Goal: Information Seeking & Learning: Check status

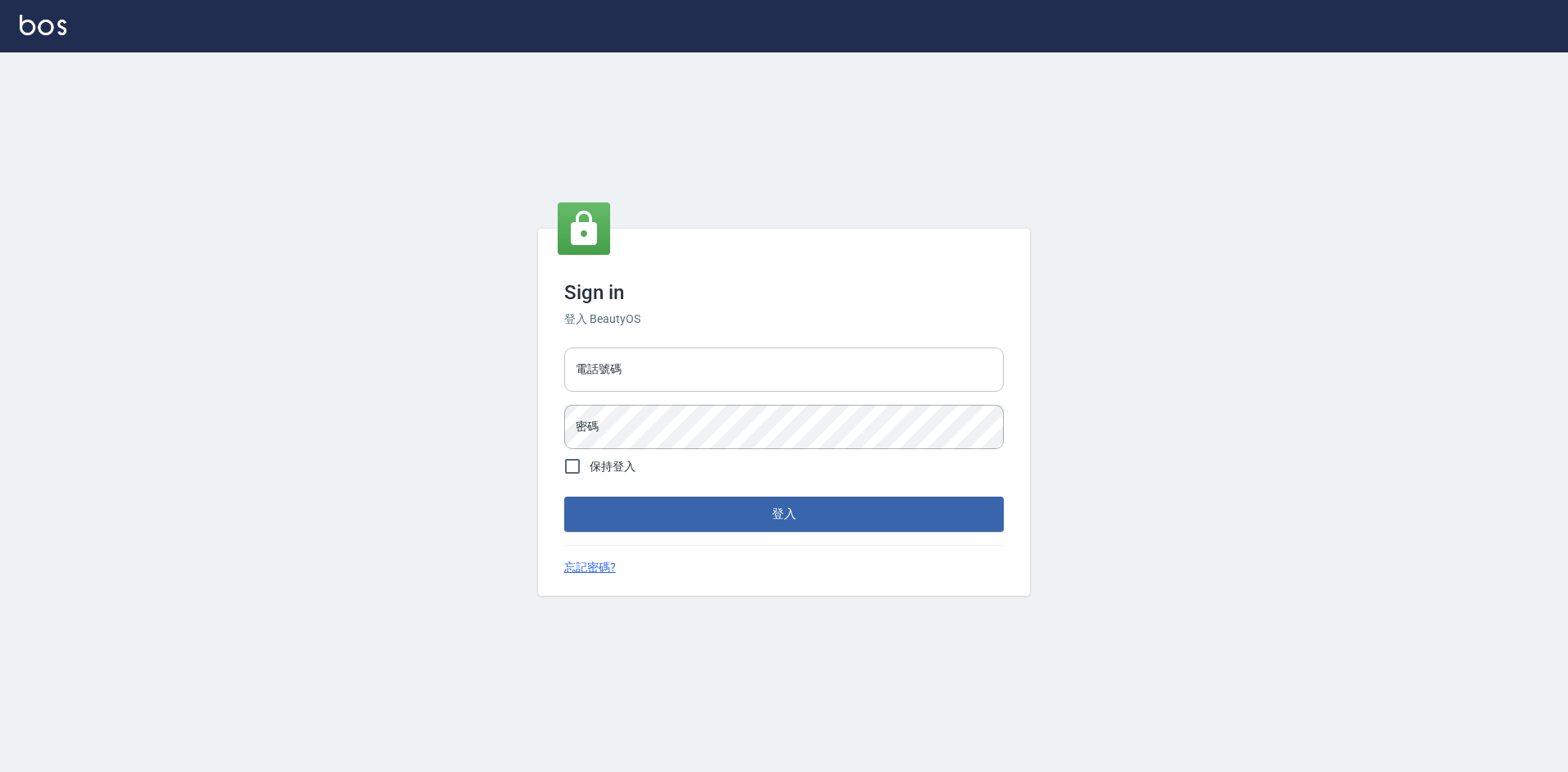
click at [636, 357] on input "電話號碼" at bounding box center [784, 370] width 439 height 44
type input "0988338477"
click at [564, 497] on button "登入" at bounding box center [784, 515] width 439 height 35
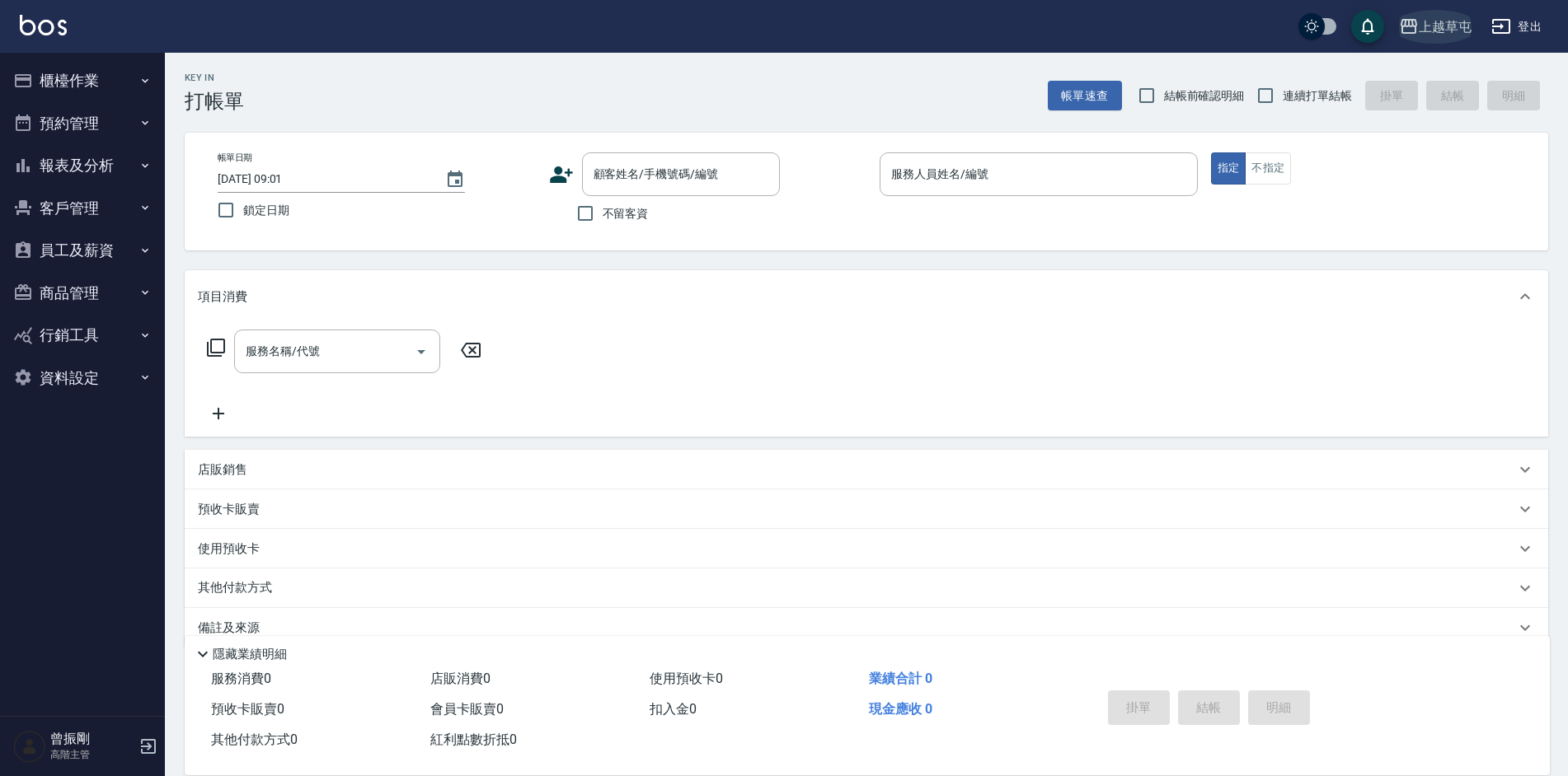
click at [1426, 23] on div "上越草屯" at bounding box center [1445, 26] width 52 height 20
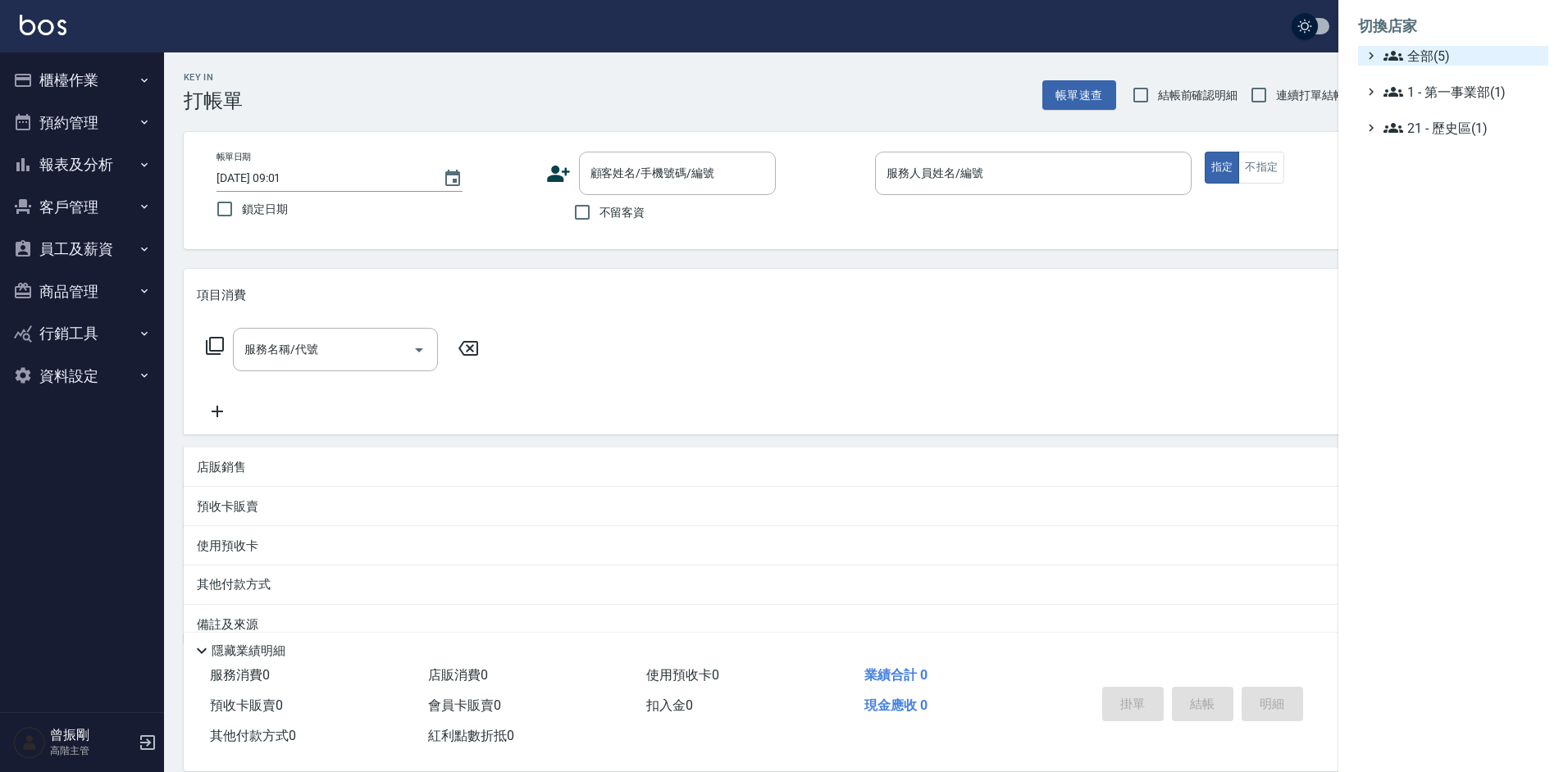
click at [1422, 53] on span "全部(5)" at bounding box center [1462, 56] width 158 height 19
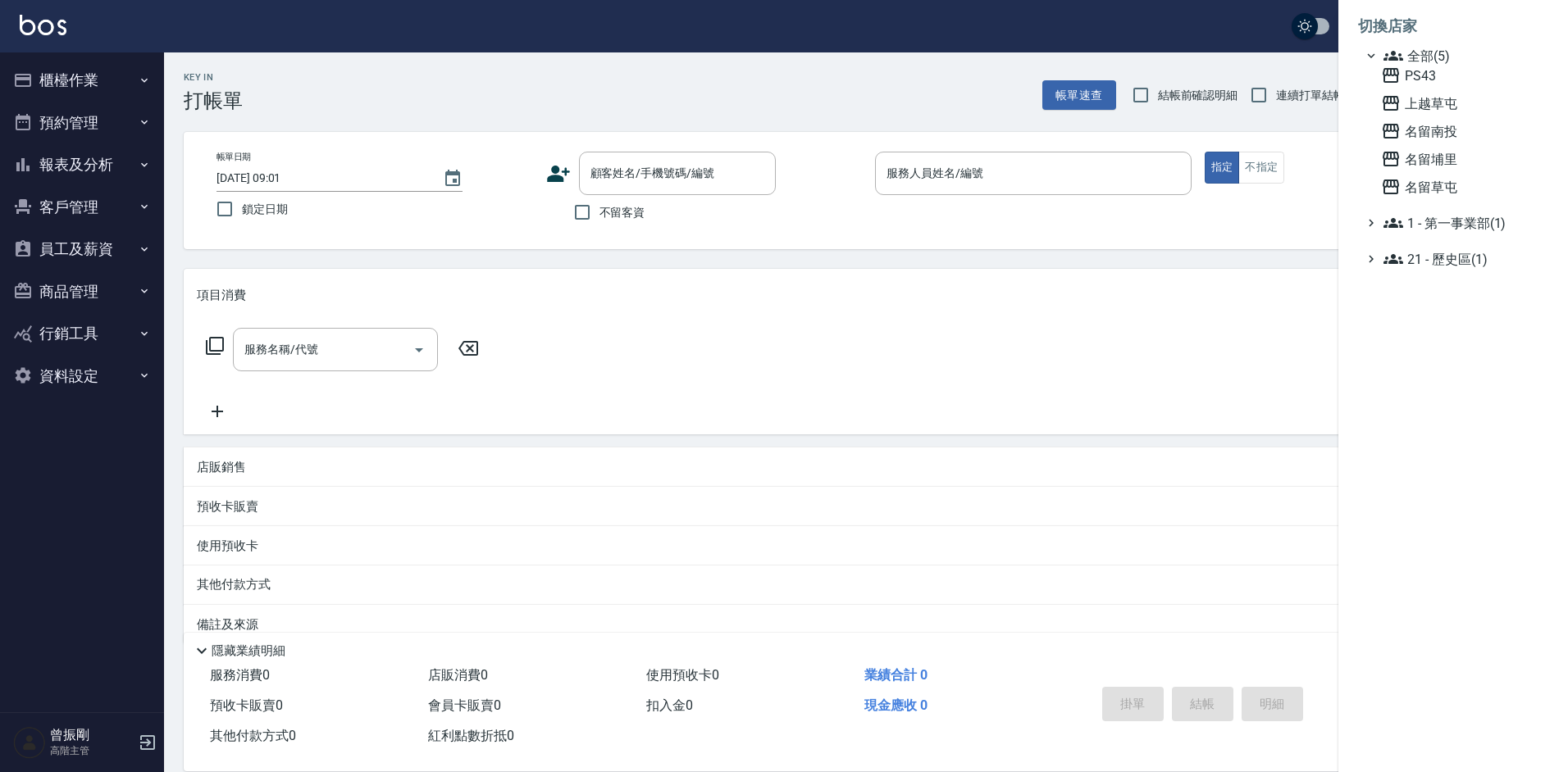
click at [1422, 53] on span "全部(5)" at bounding box center [1462, 56] width 158 height 19
click at [1431, 179] on span "名留草屯" at bounding box center [1461, 187] width 161 height 19
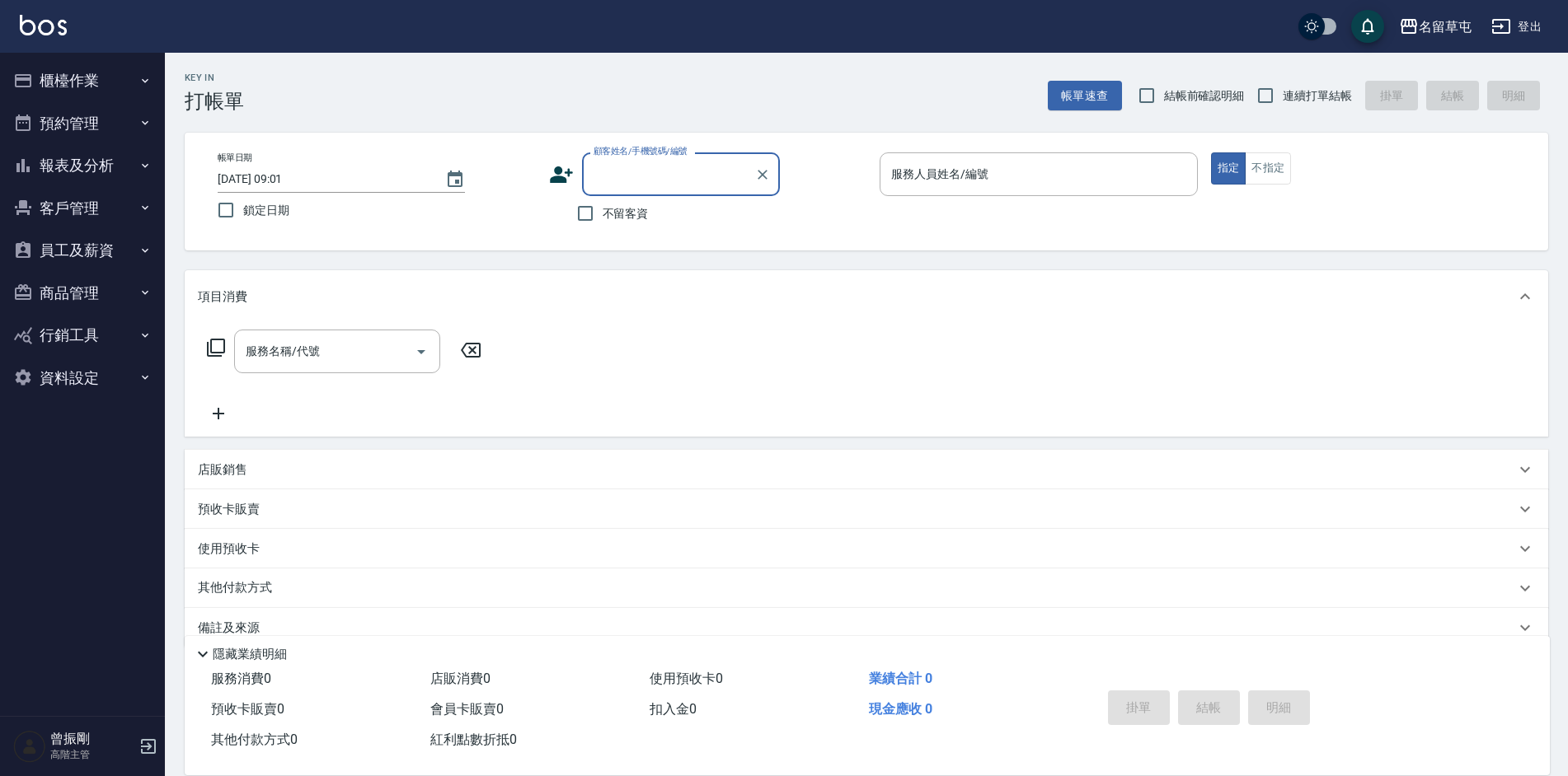
click at [66, 162] on button "報表及分析" at bounding box center [82, 166] width 152 height 43
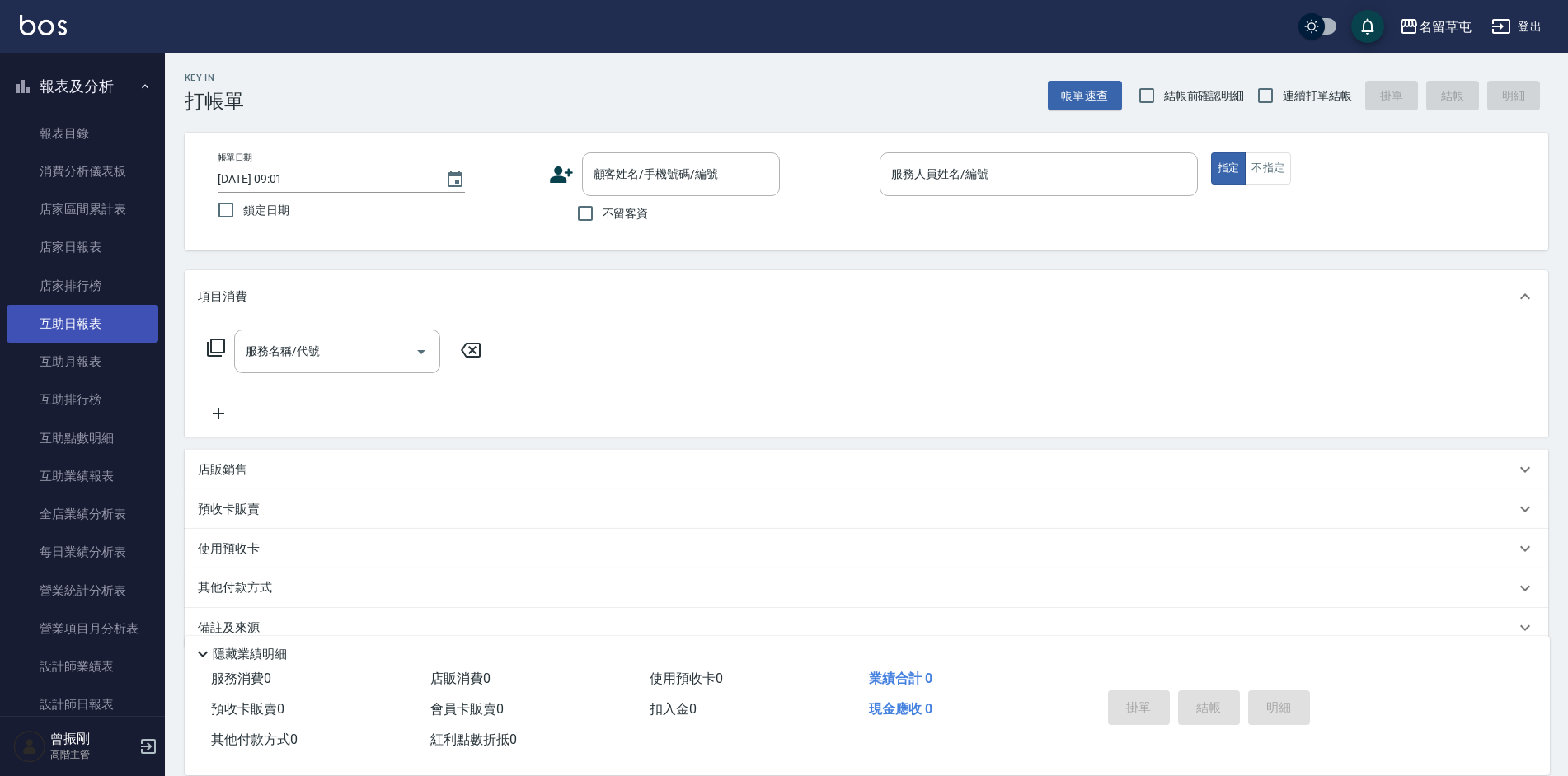
scroll to position [247, 0]
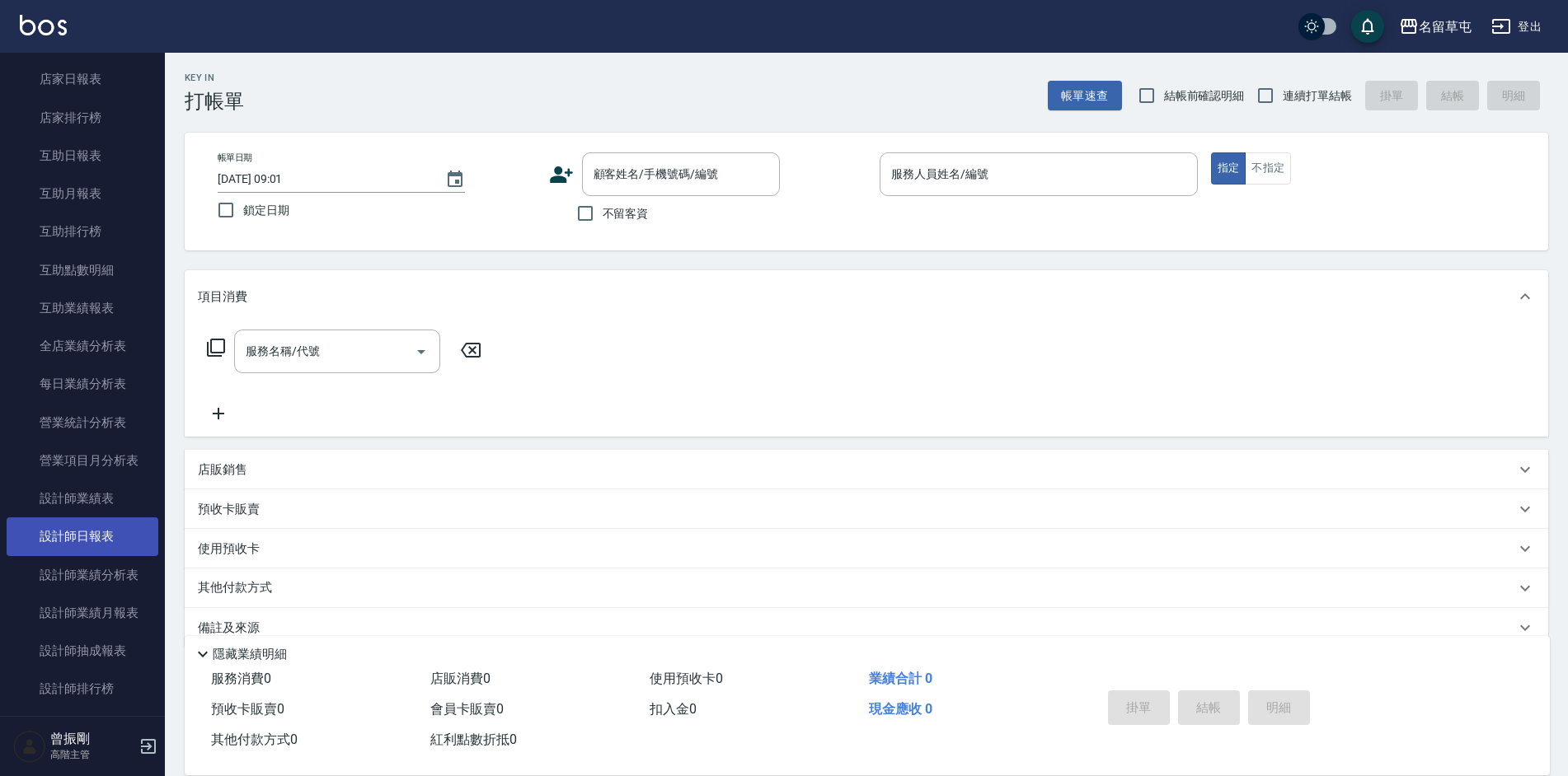
click at [97, 534] on link "設計師日報表" at bounding box center [82, 536] width 152 height 38
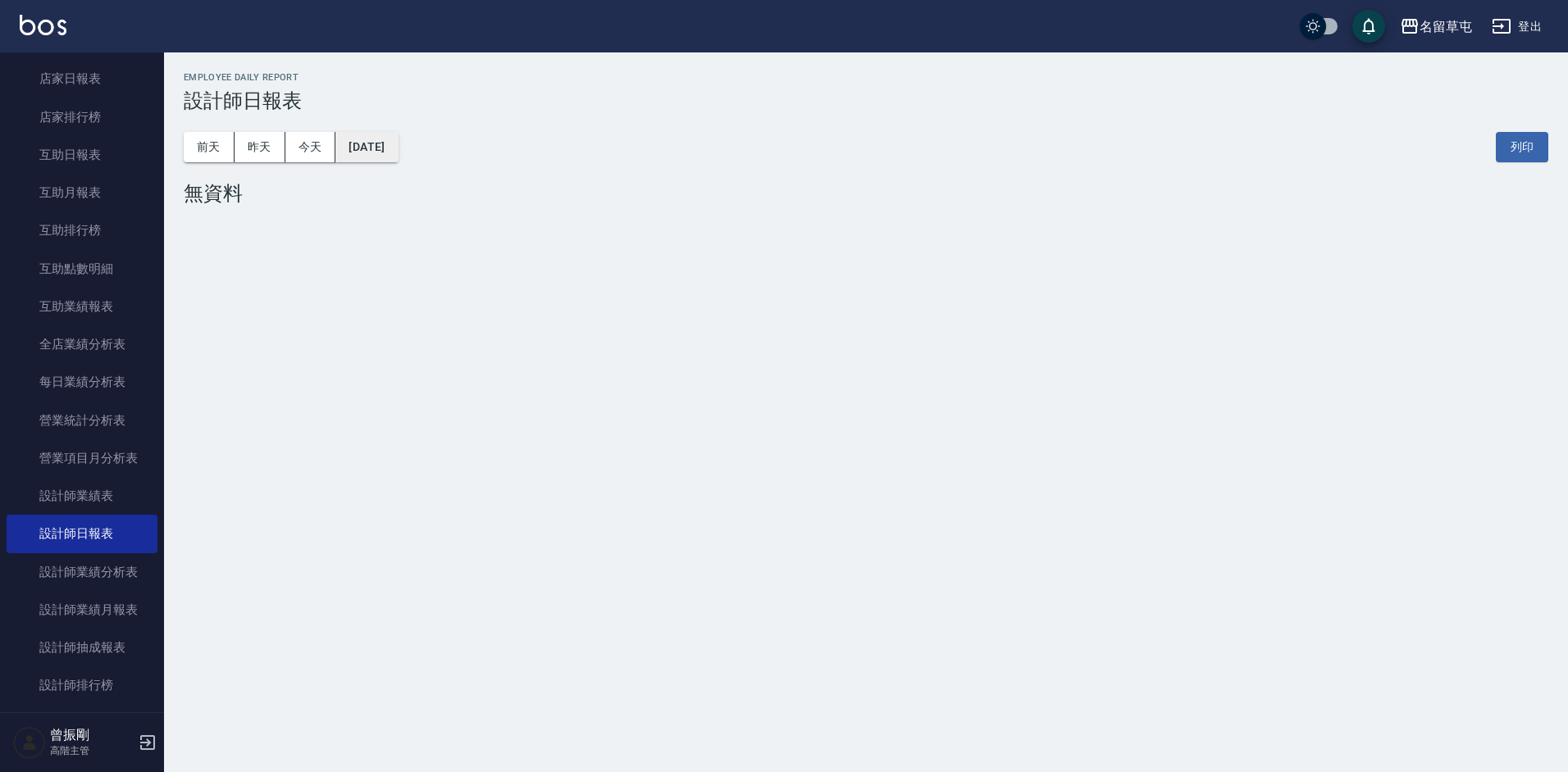
click at [398, 151] on button "2025/10/11" at bounding box center [366, 146] width 63 height 30
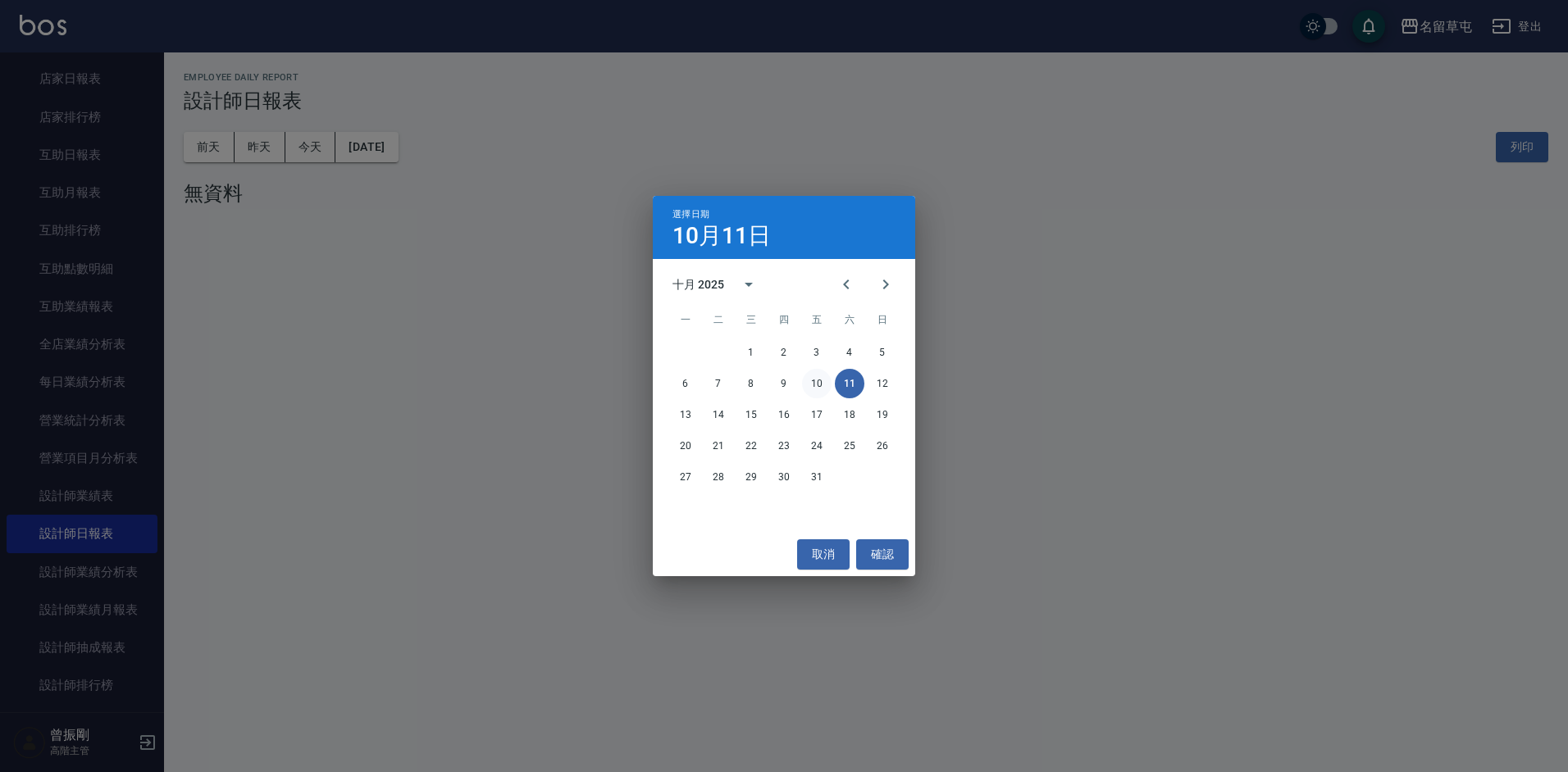
click at [814, 379] on button "10" at bounding box center [816, 384] width 30 height 30
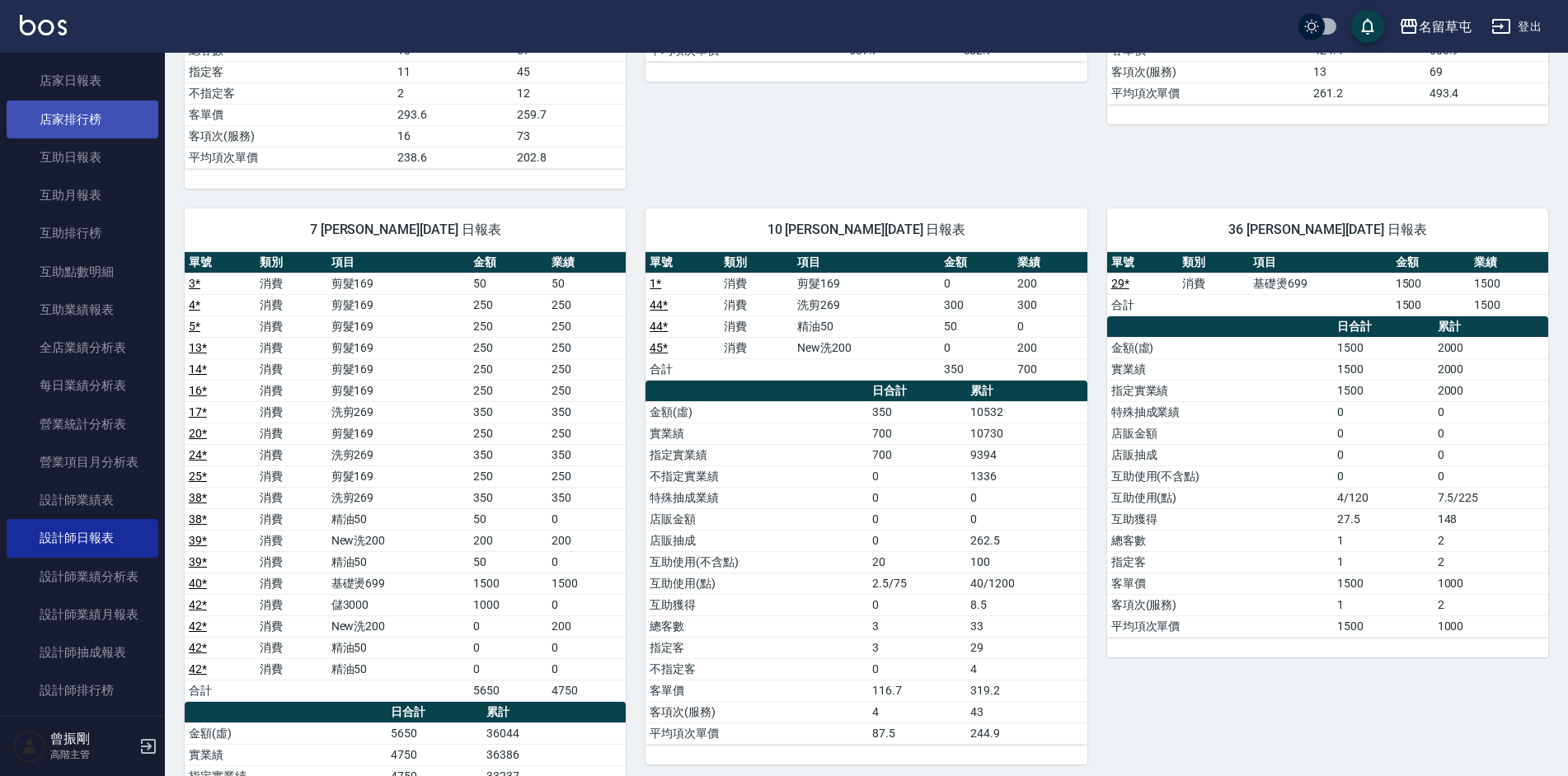
scroll to position [247, 0]
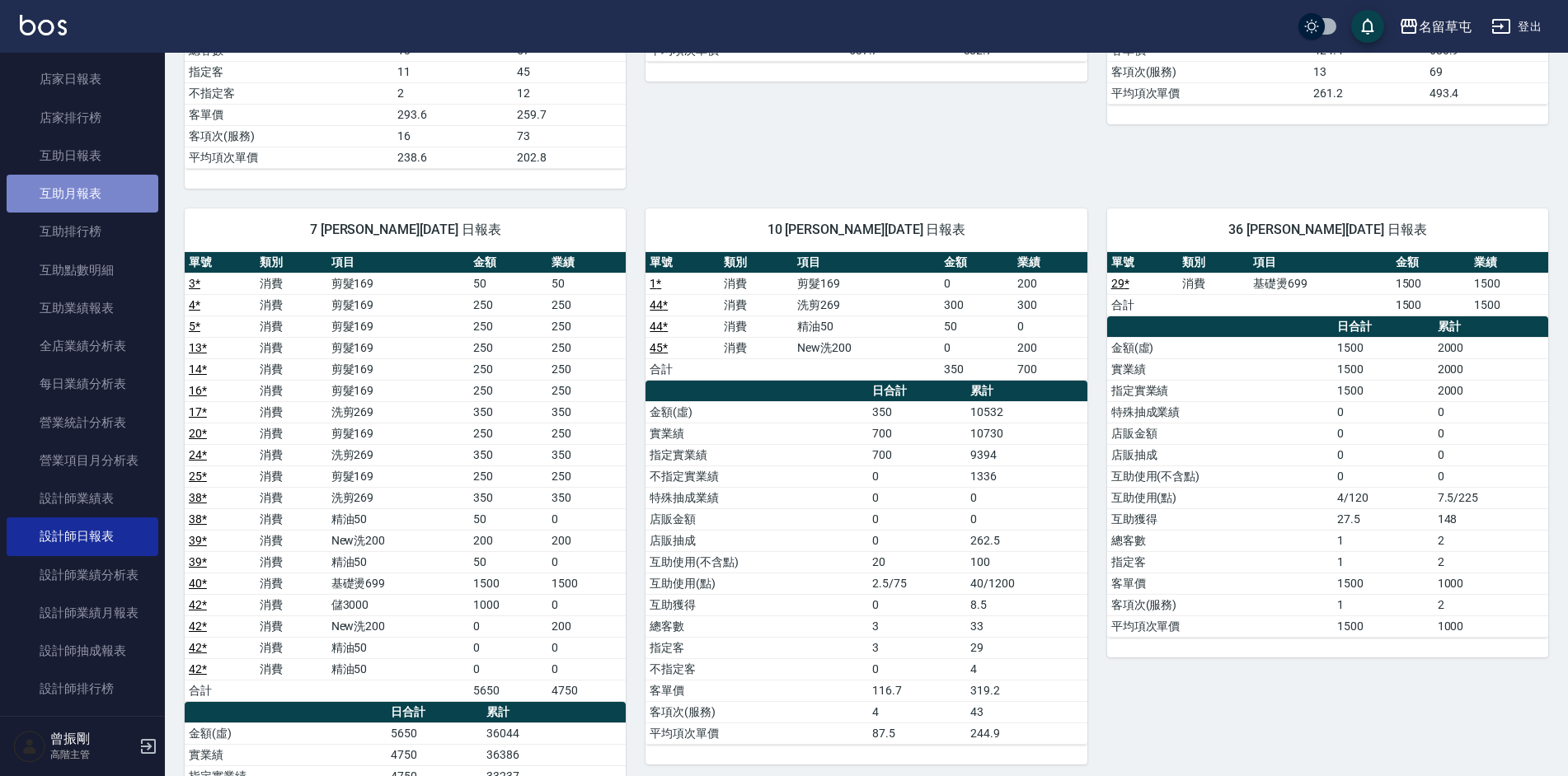
click at [88, 198] on link "互助月報表" at bounding box center [82, 193] width 152 height 38
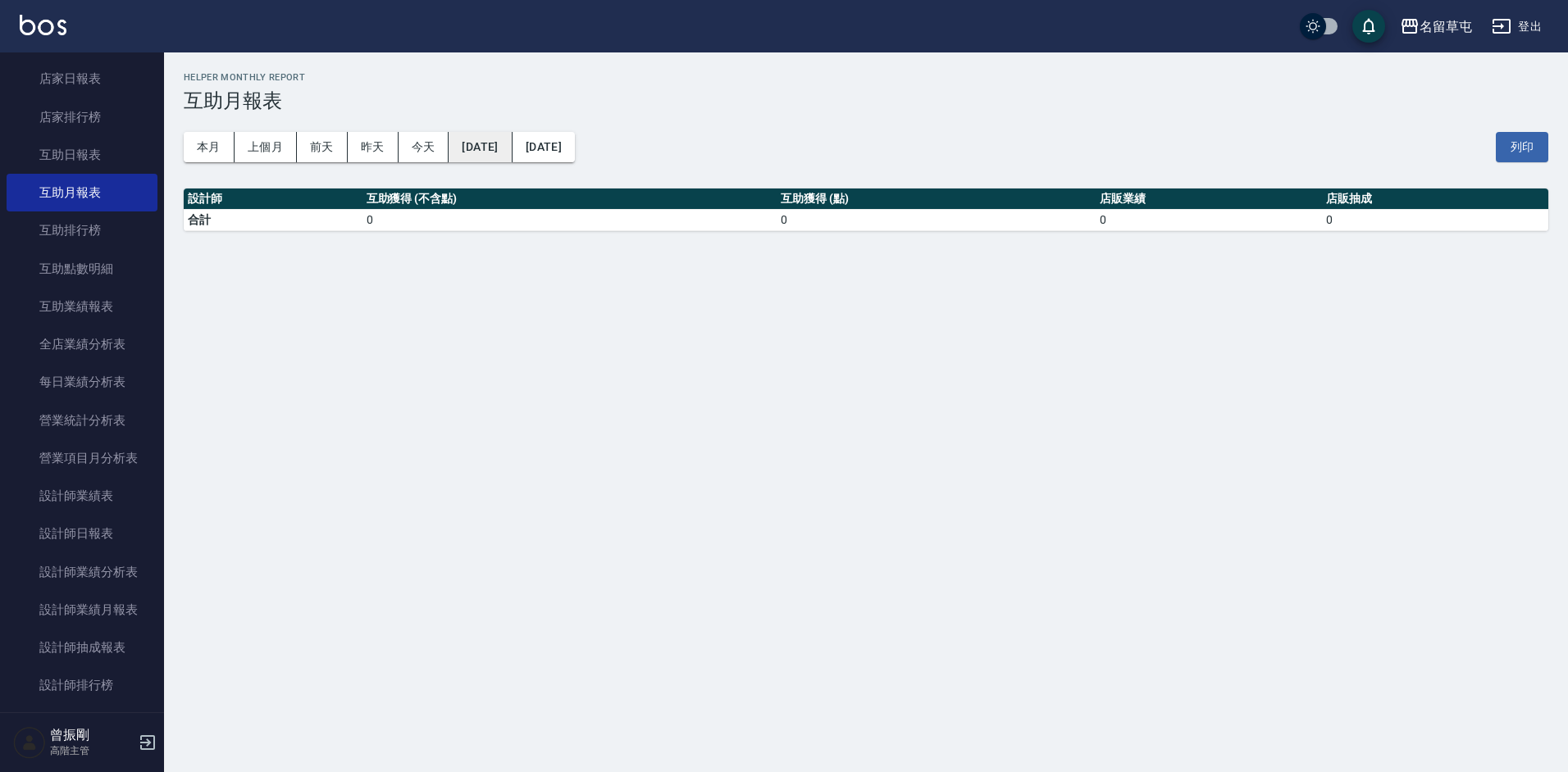
click at [484, 149] on button "2025/10/11" at bounding box center [480, 146] width 64 height 30
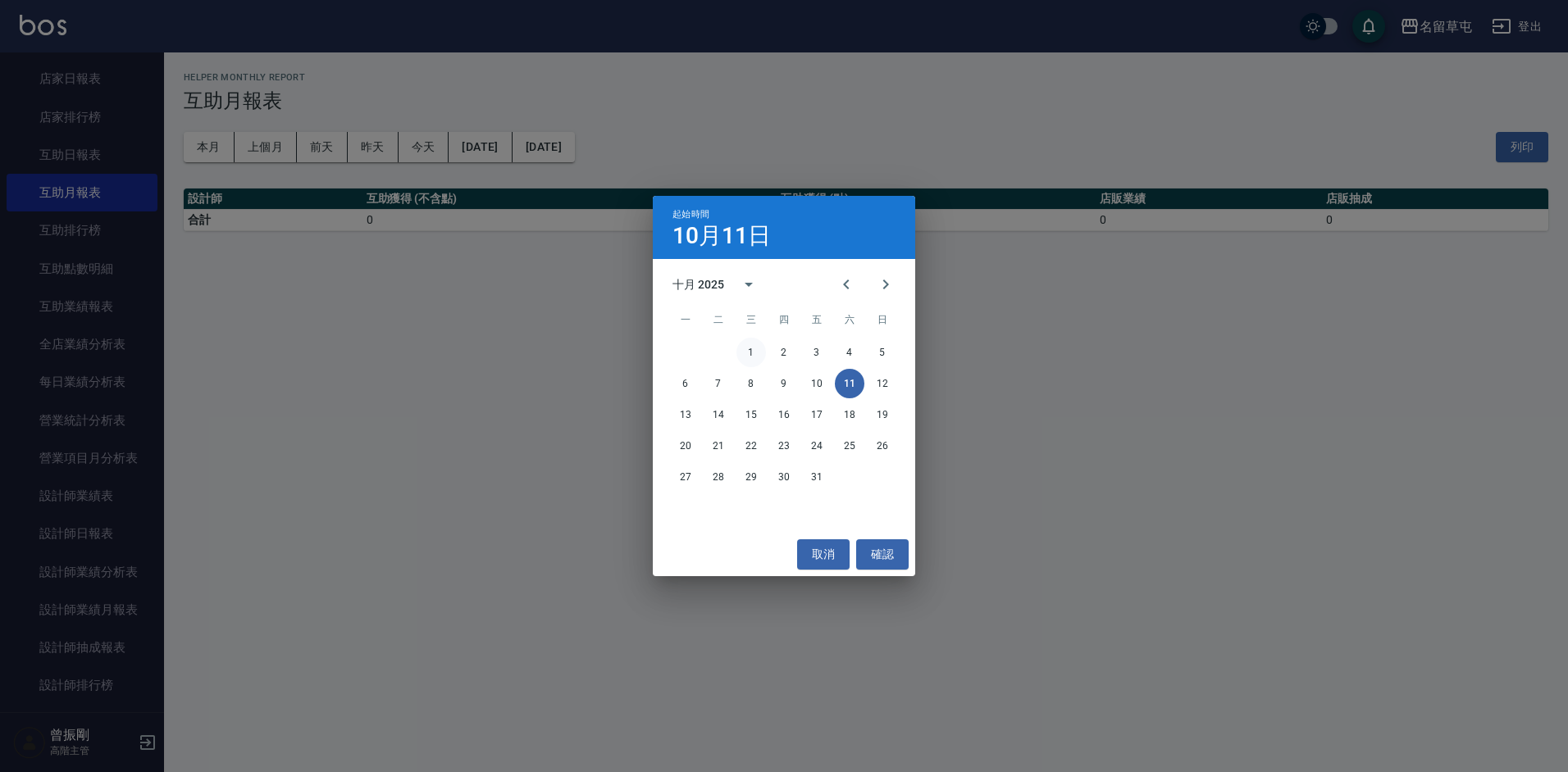
click at [740, 350] on button "1" at bounding box center [751, 353] width 30 height 30
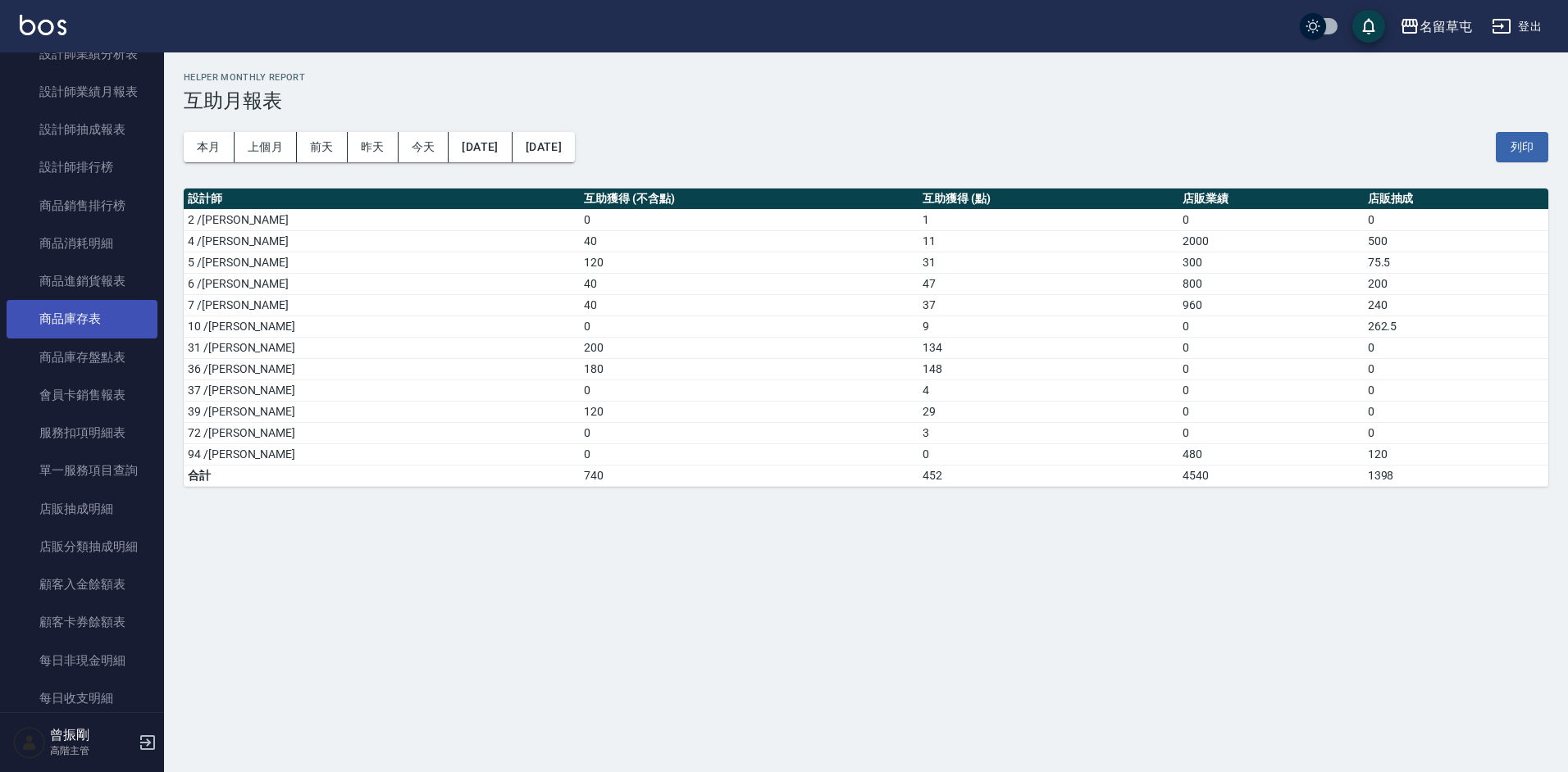
scroll to position [820, 0]
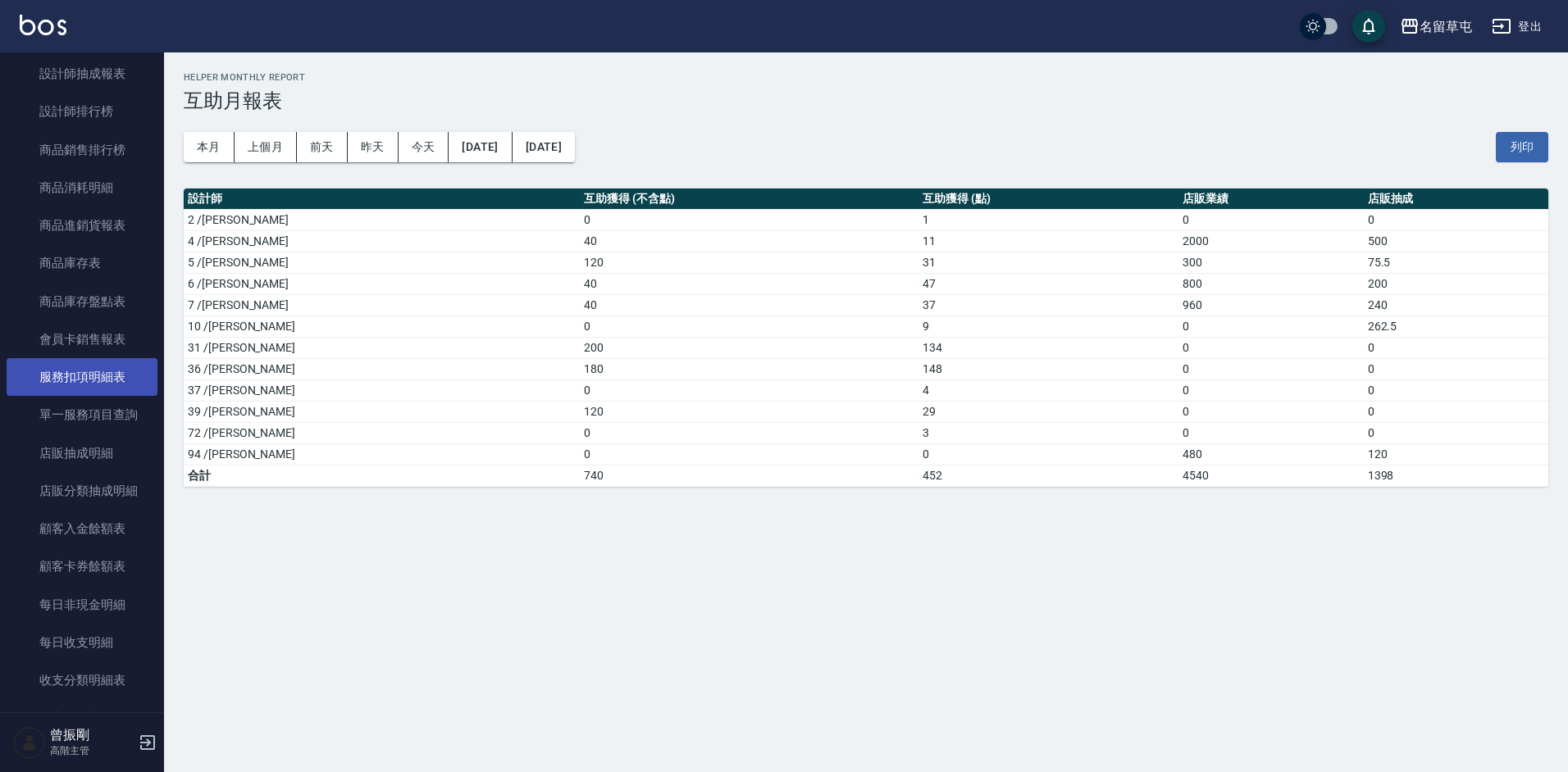
click at [99, 377] on link "服務扣項明細表" at bounding box center [82, 377] width 151 height 38
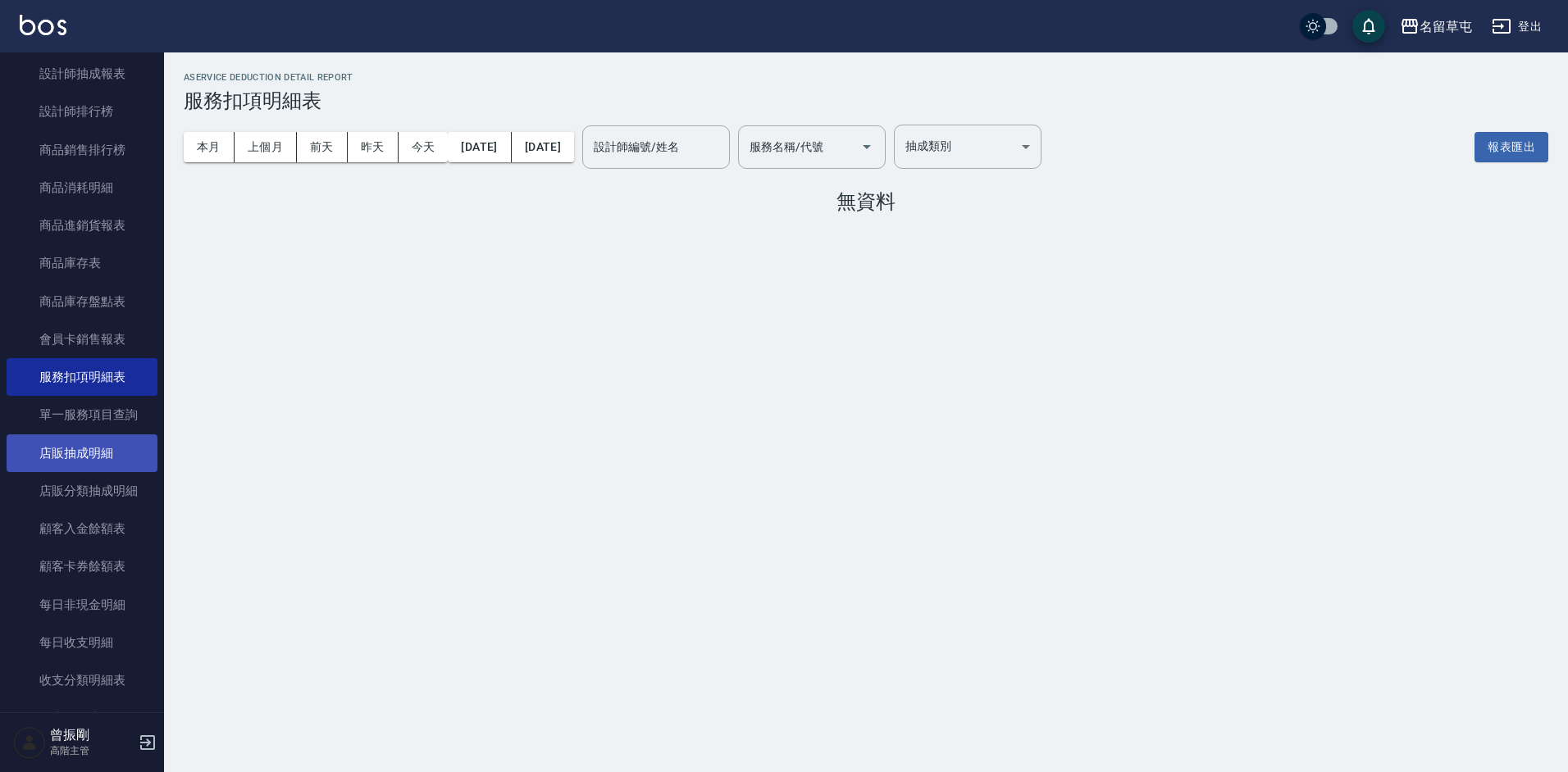
click at [101, 444] on link "店販抽成明細" at bounding box center [82, 453] width 151 height 38
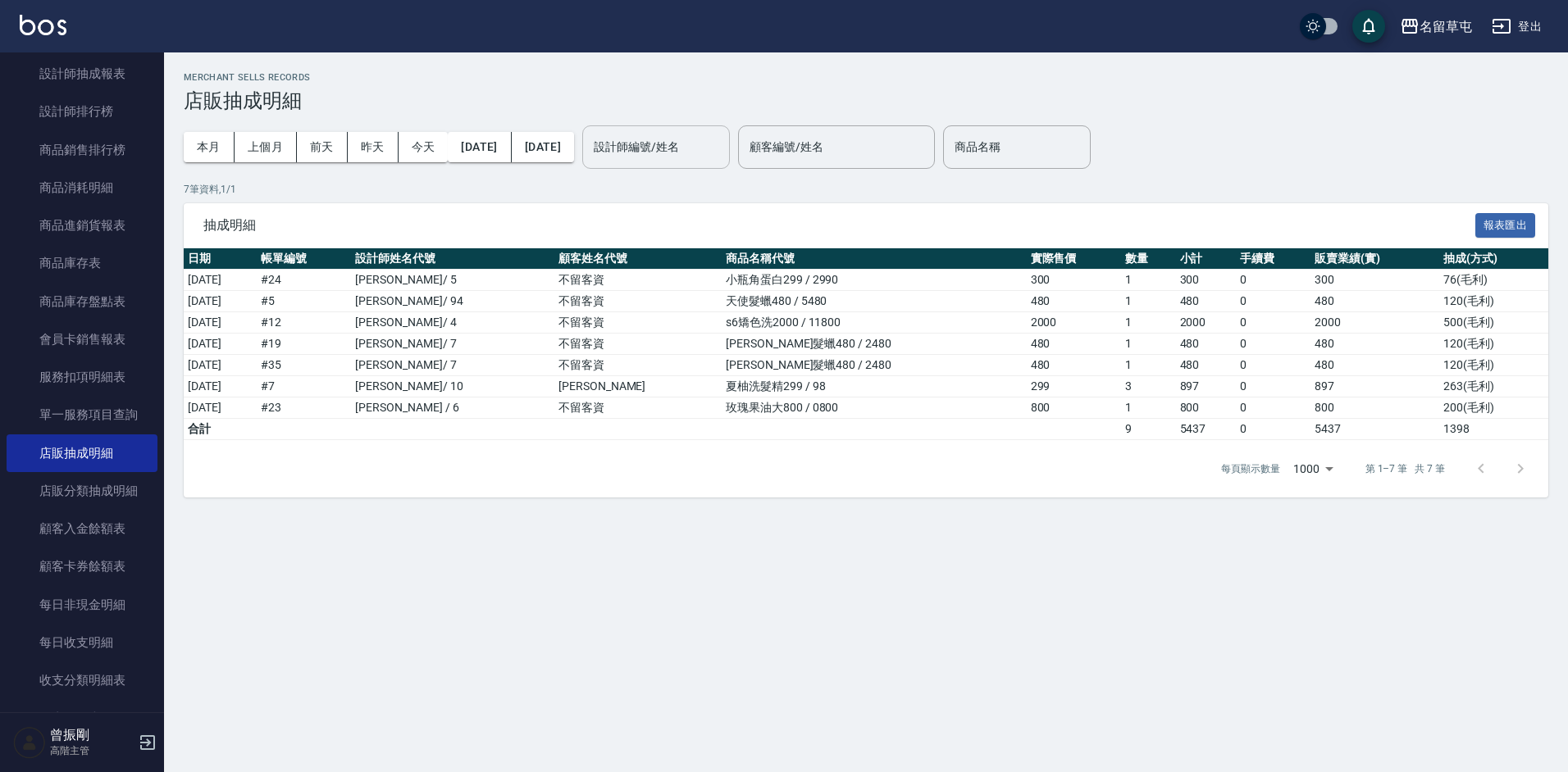
click at [705, 161] on input "設計師編號/姓名" at bounding box center [656, 147] width 133 height 29
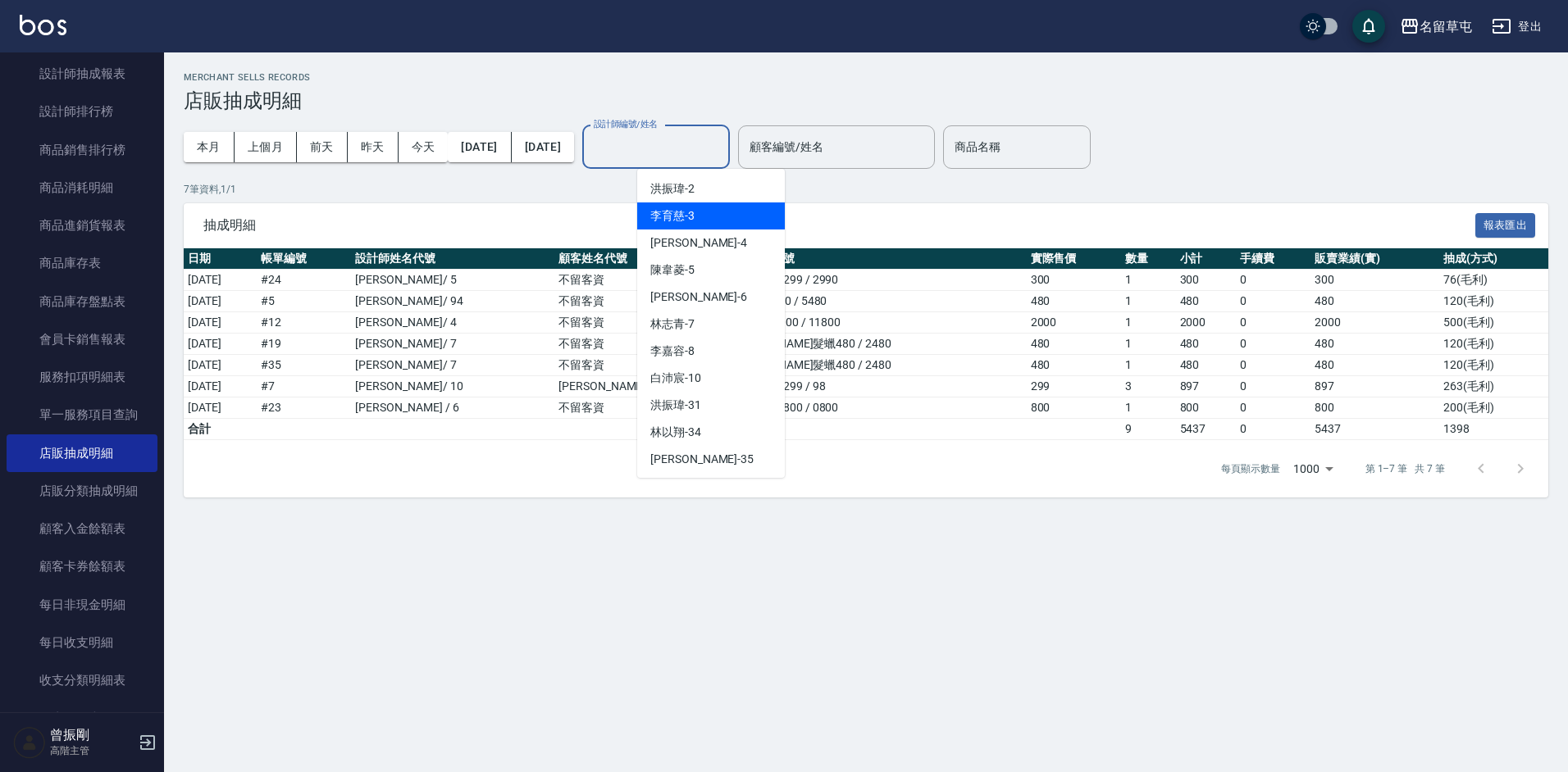
click at [700, 214] on div "李育慈 -3" at bounding box center [710, 216] width 147 height 27
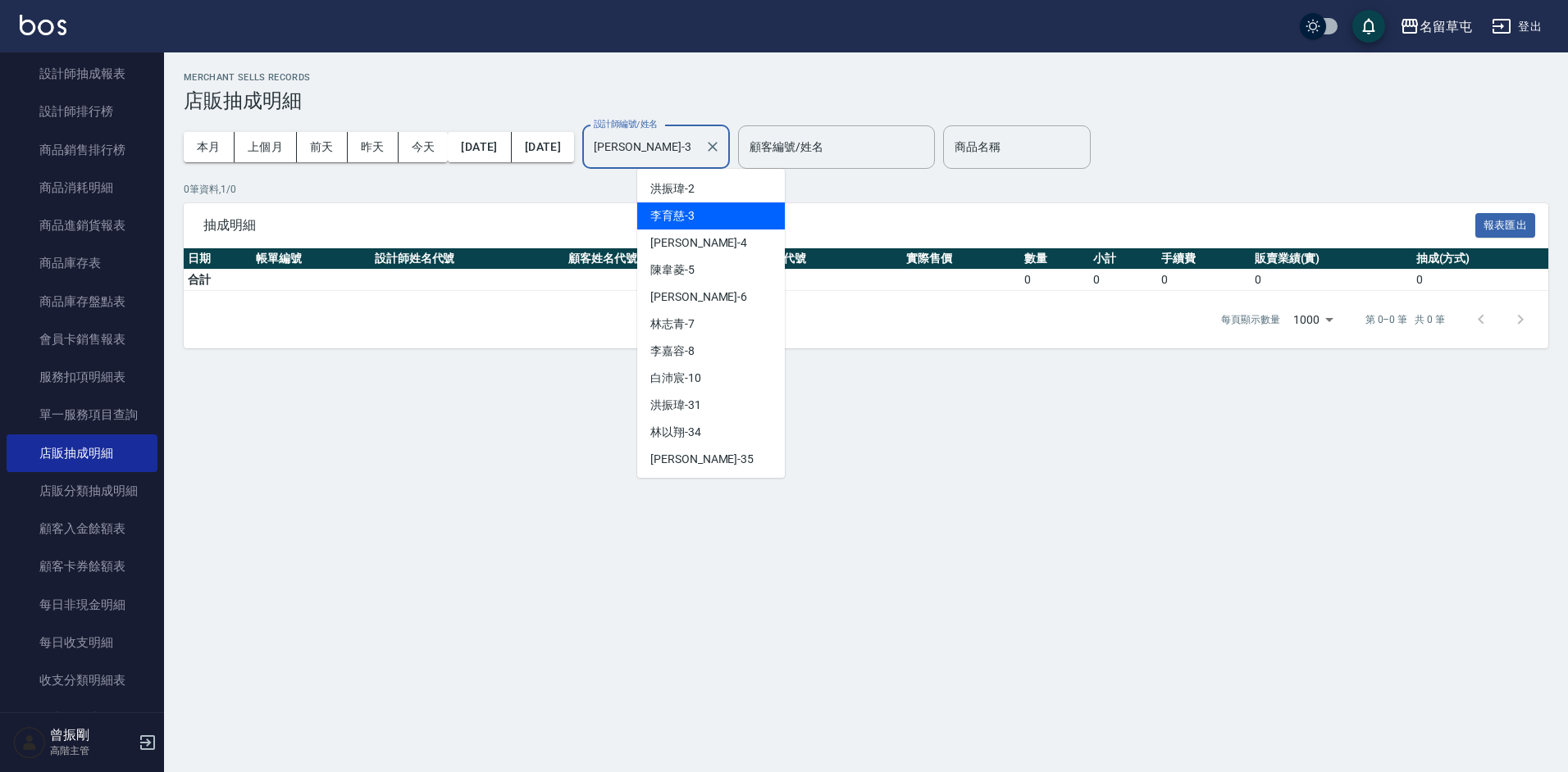
click at [698, 158] on input "李育慈-3" at bounding box center [644, 147] width 108 height 29
click at [704, 243] on div "李偲勤 -4" at bounding box center [710, 243] width 147 height 27
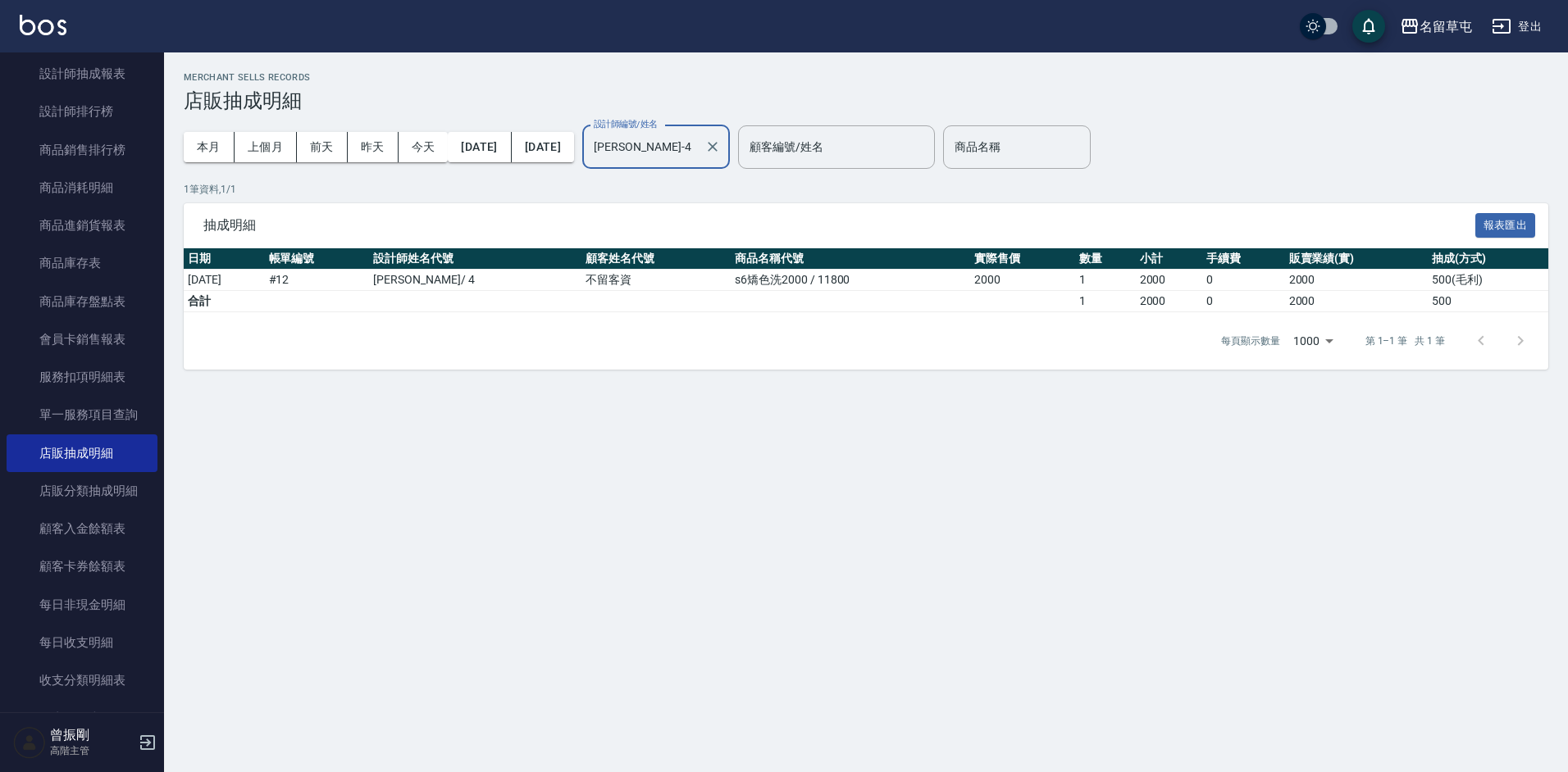
click at [698, 151] on input "李偲勤-4" at bounding box center [644, 147] width 108 height 29
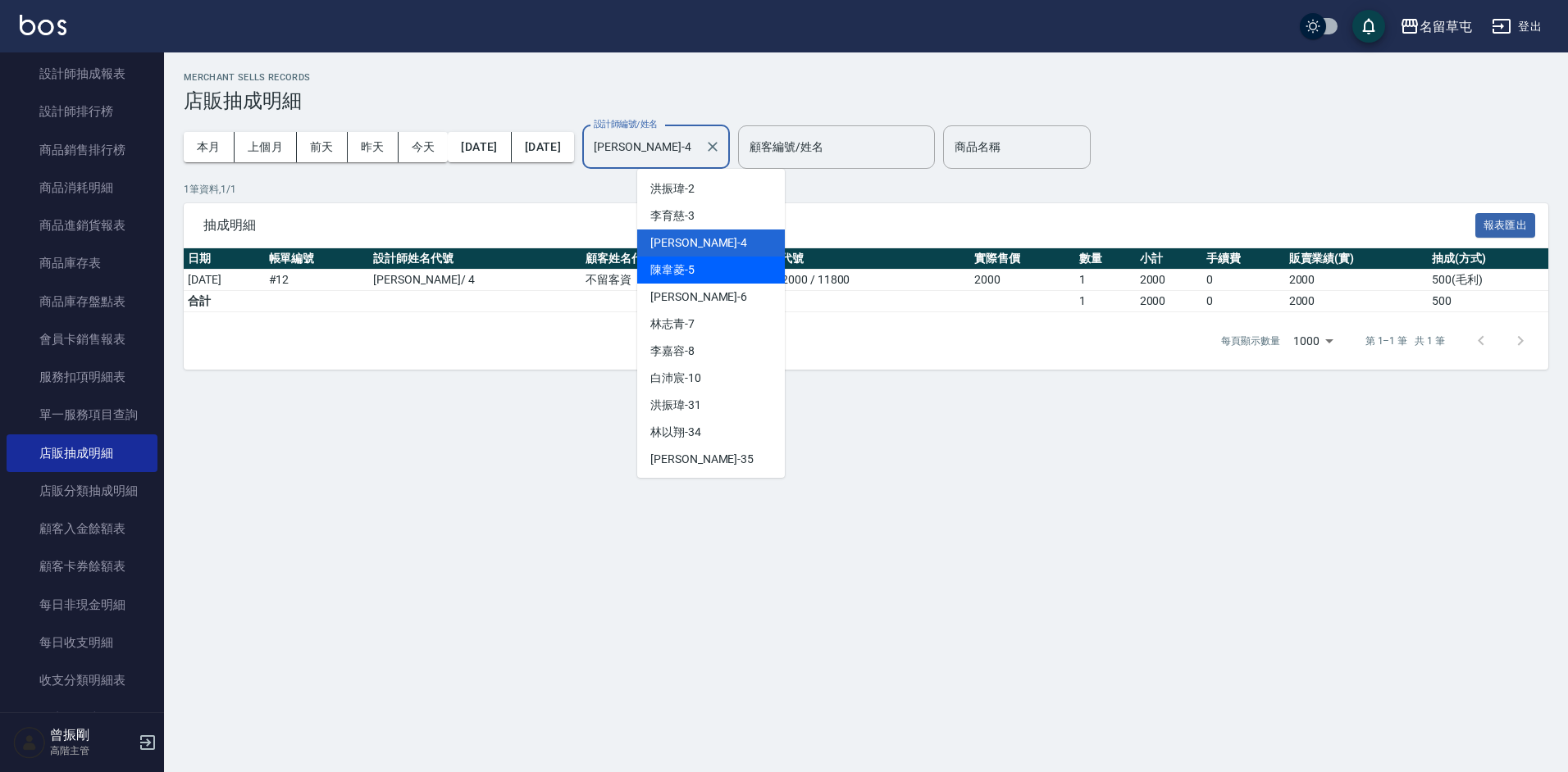
click at [693, 271] on span "陳韋菱 -5" at bounding box center [673, 270] width 44 height 17
click at [698, 138] on input "陳韋菱-5" at bounding box center [644, 147] width 108 height 29
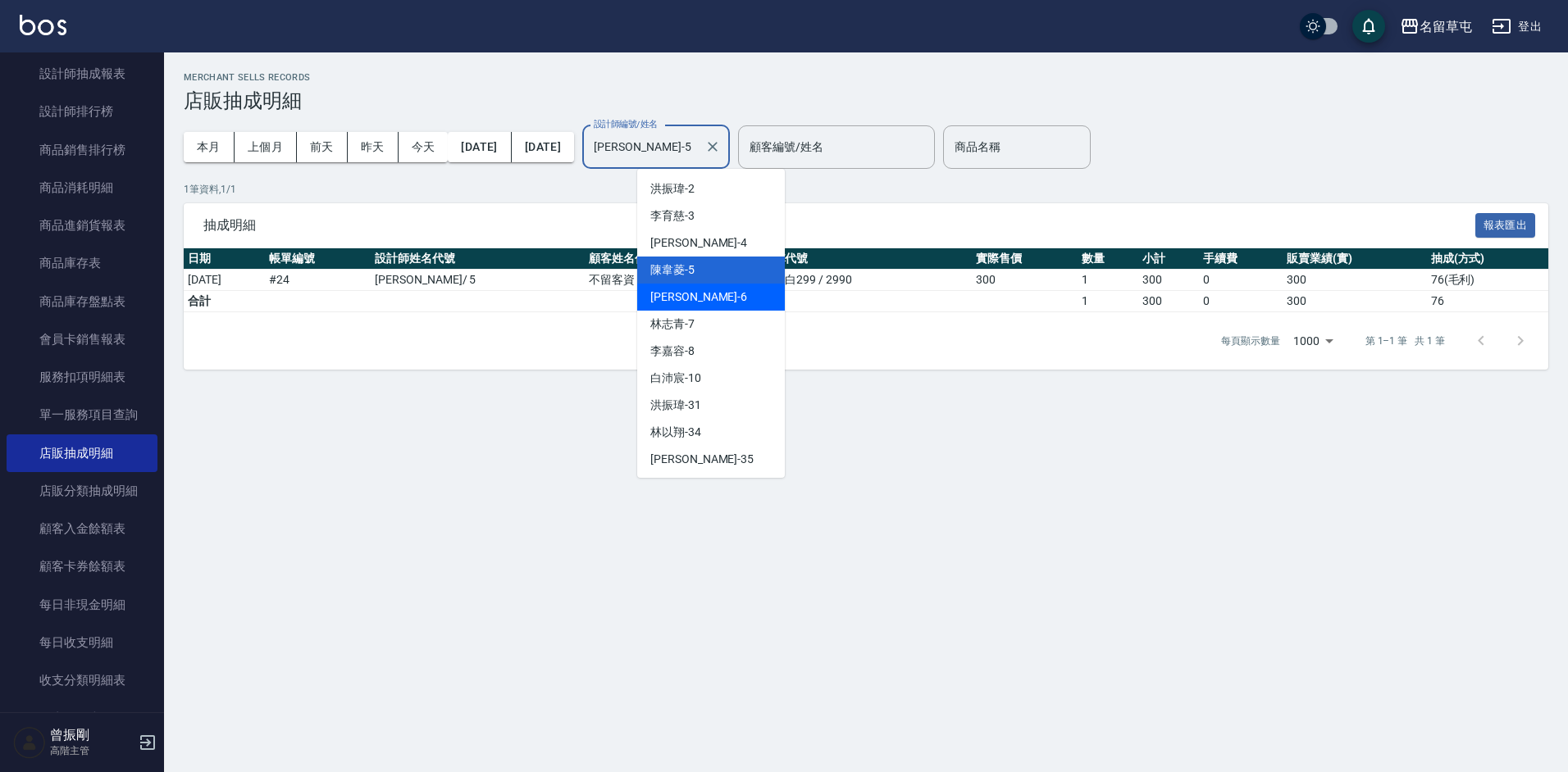
click at [693, 292] on span "林昀錚 -6" at bounding box center [699, 297] width 96 height 17
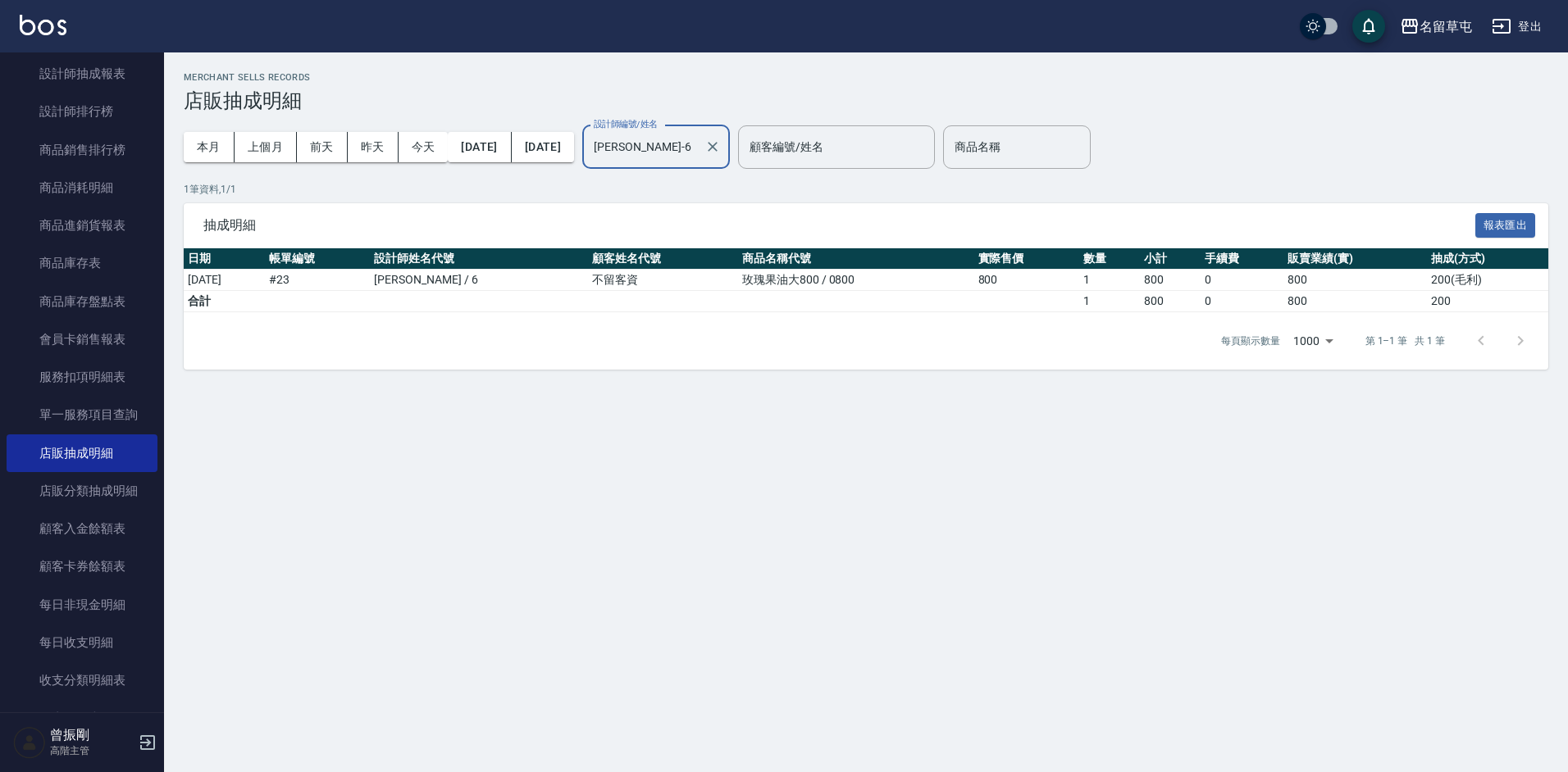
click at [693, 146] on input "林昀錚-6" at bounding box center [644, 147] width 108 height 29
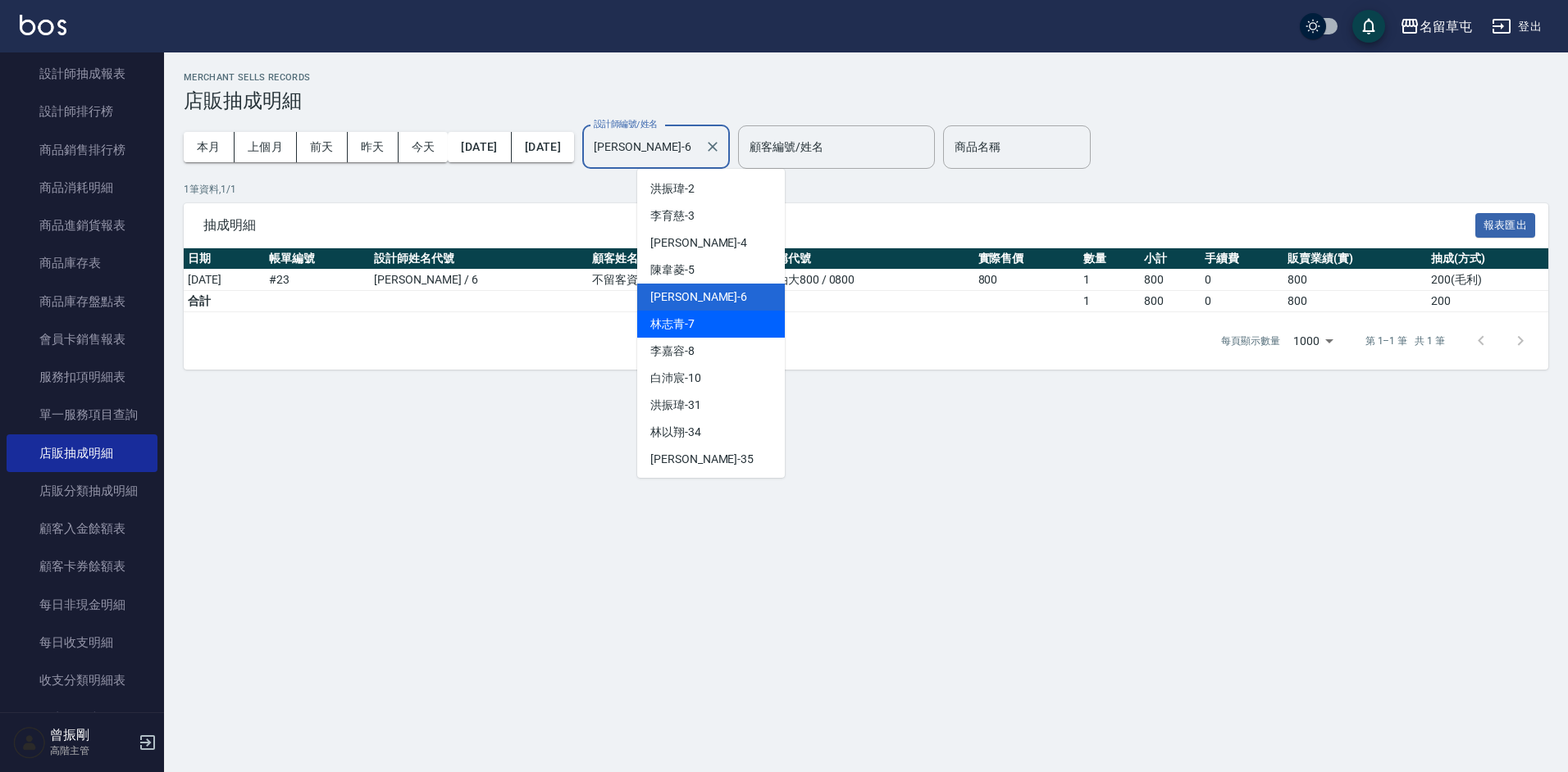
click at [698, 331] on div "林志青 -7" at bounding box center [710, 324] width 147 height 27
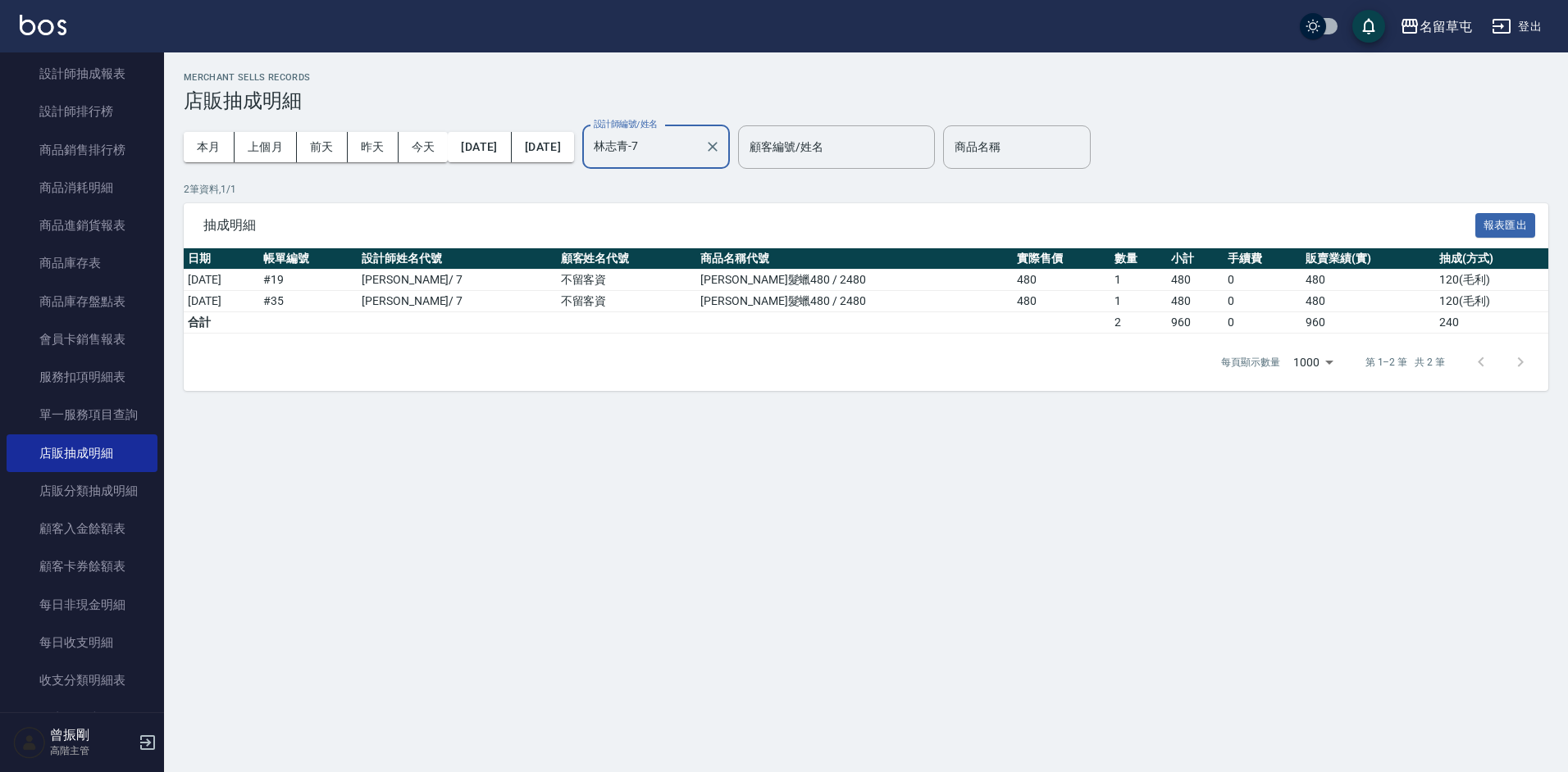
click at [698, 158] on input "林志青-7" at bounding box center [644, 147] width 108 height 29
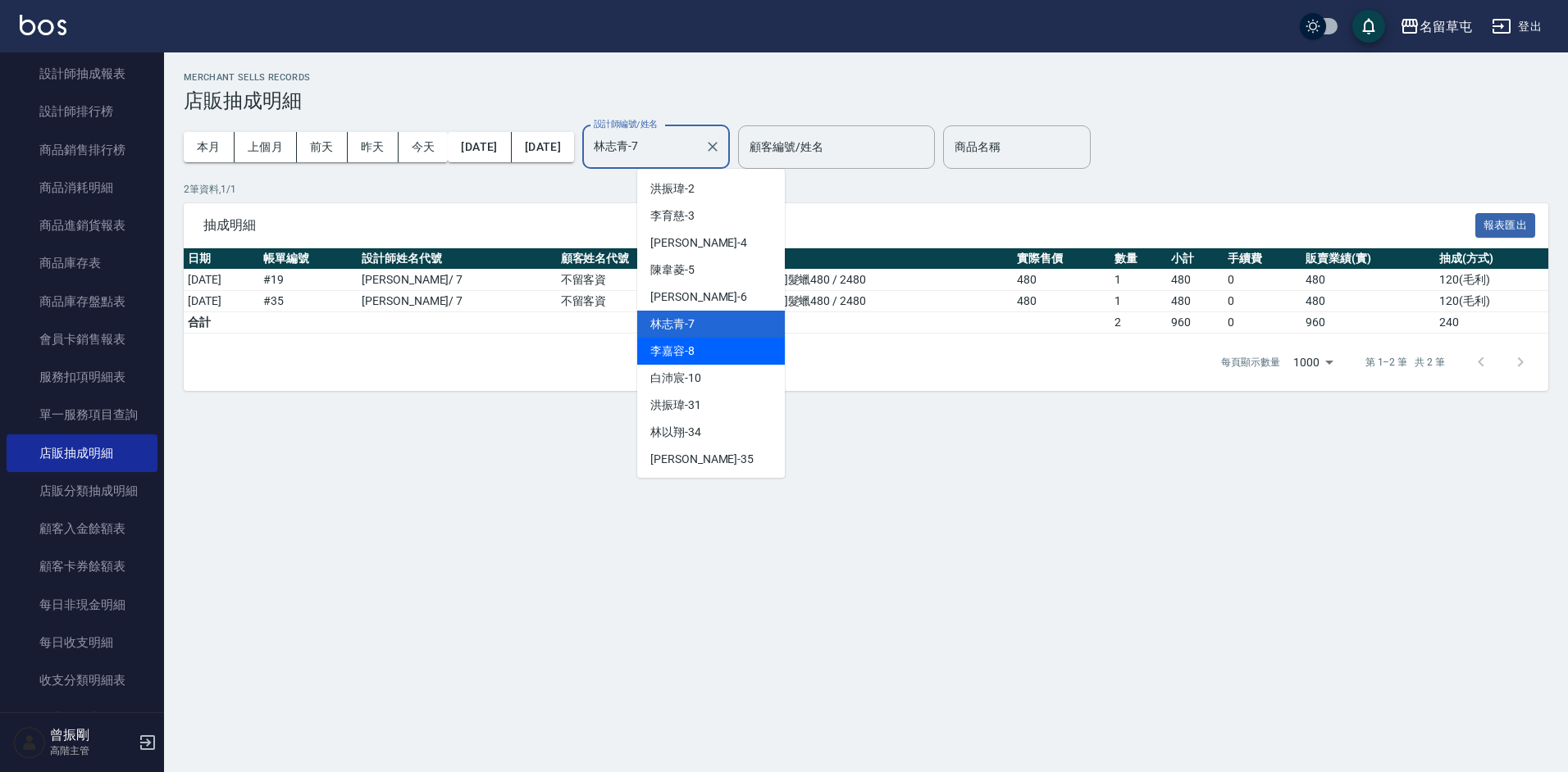
click at [697, 359] on div "李嘉容 -8" at bounding box center [710, 352] width 147 height 27
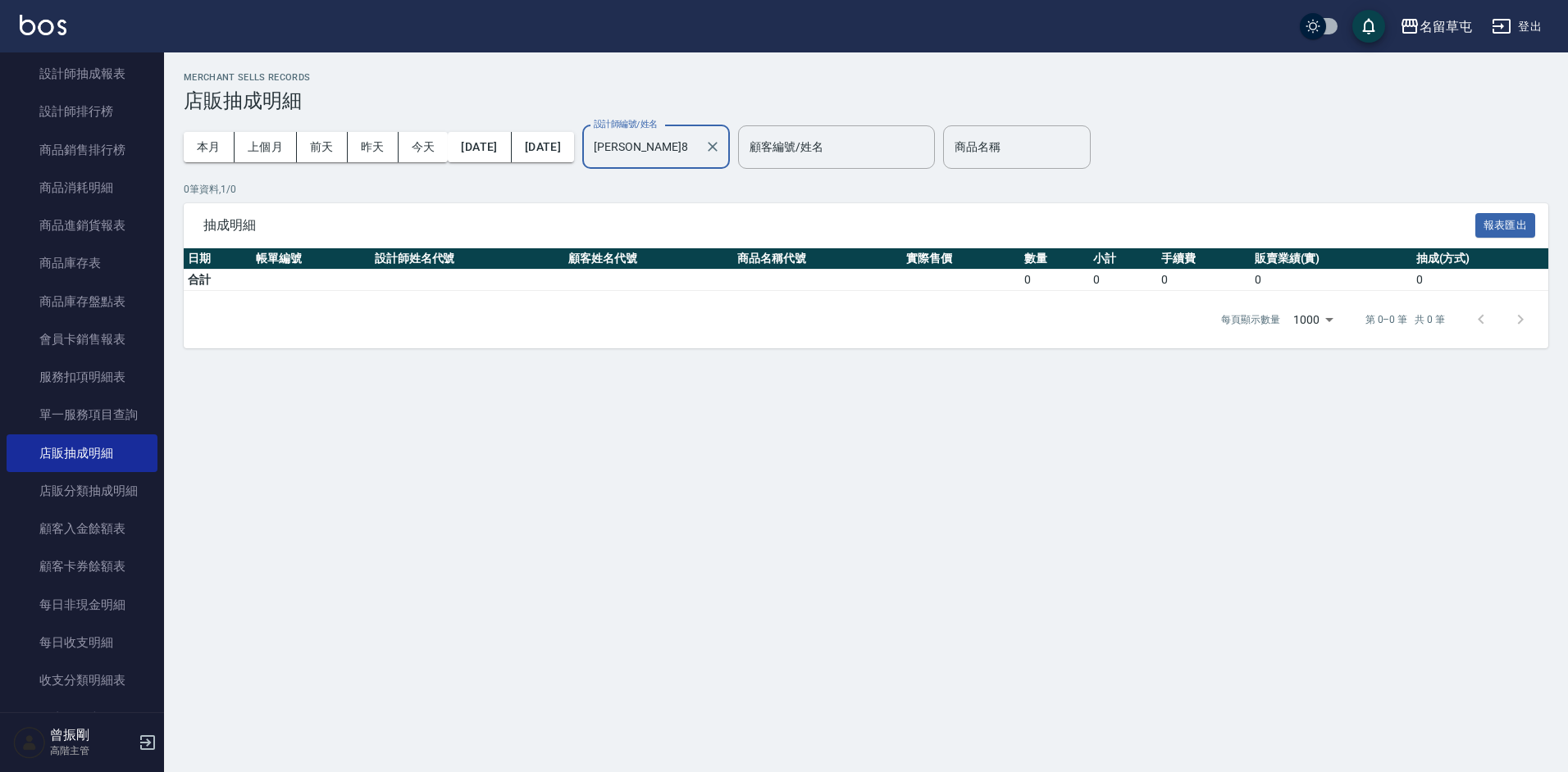
click at [698, 151] on input "李嘉容-8" at bounding box center [644, 147] width 108 height 29
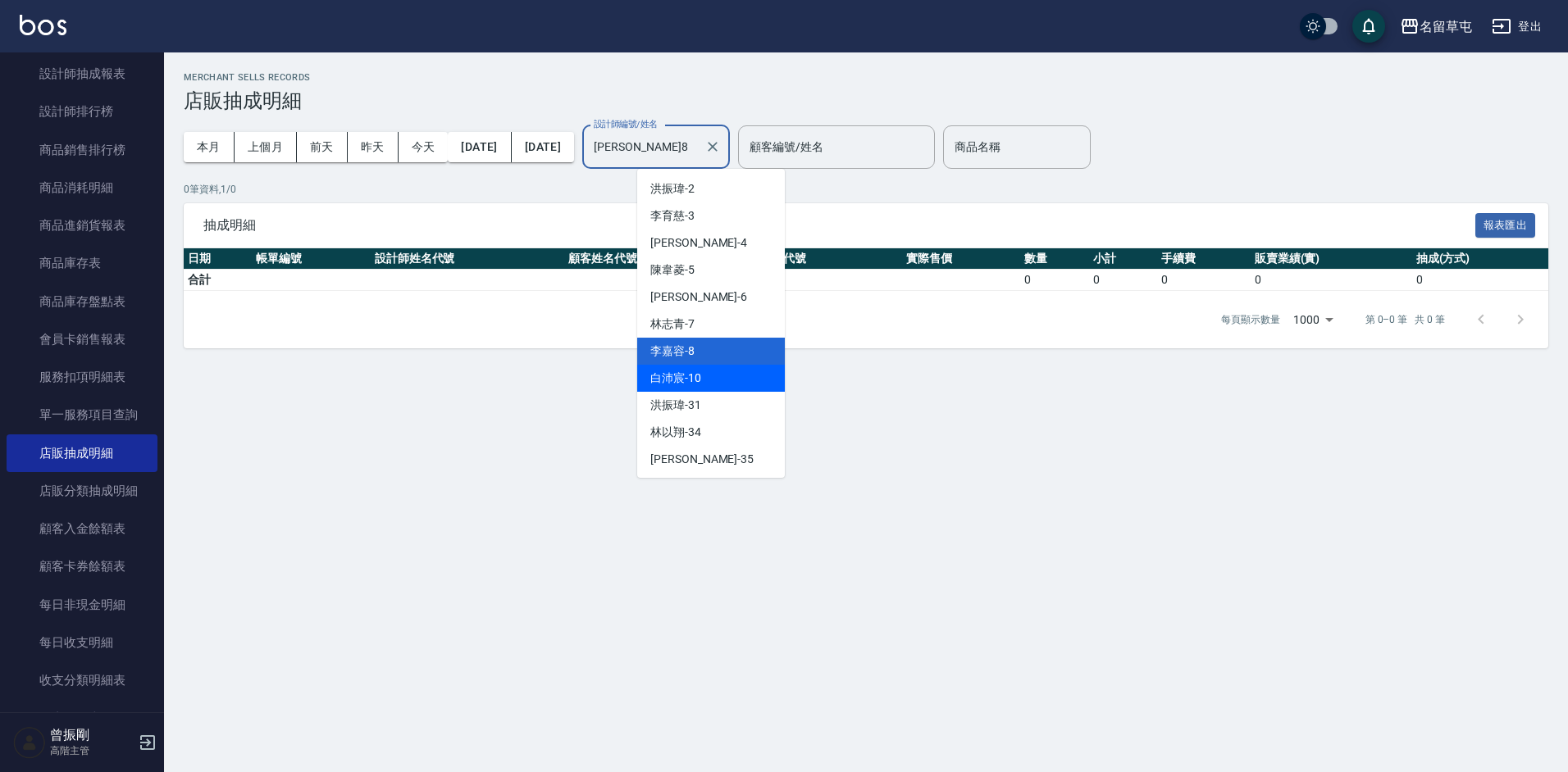
click at [699, 382] on span "白沛宸 -10" at bounding box center [676, 379] width 51 height 17
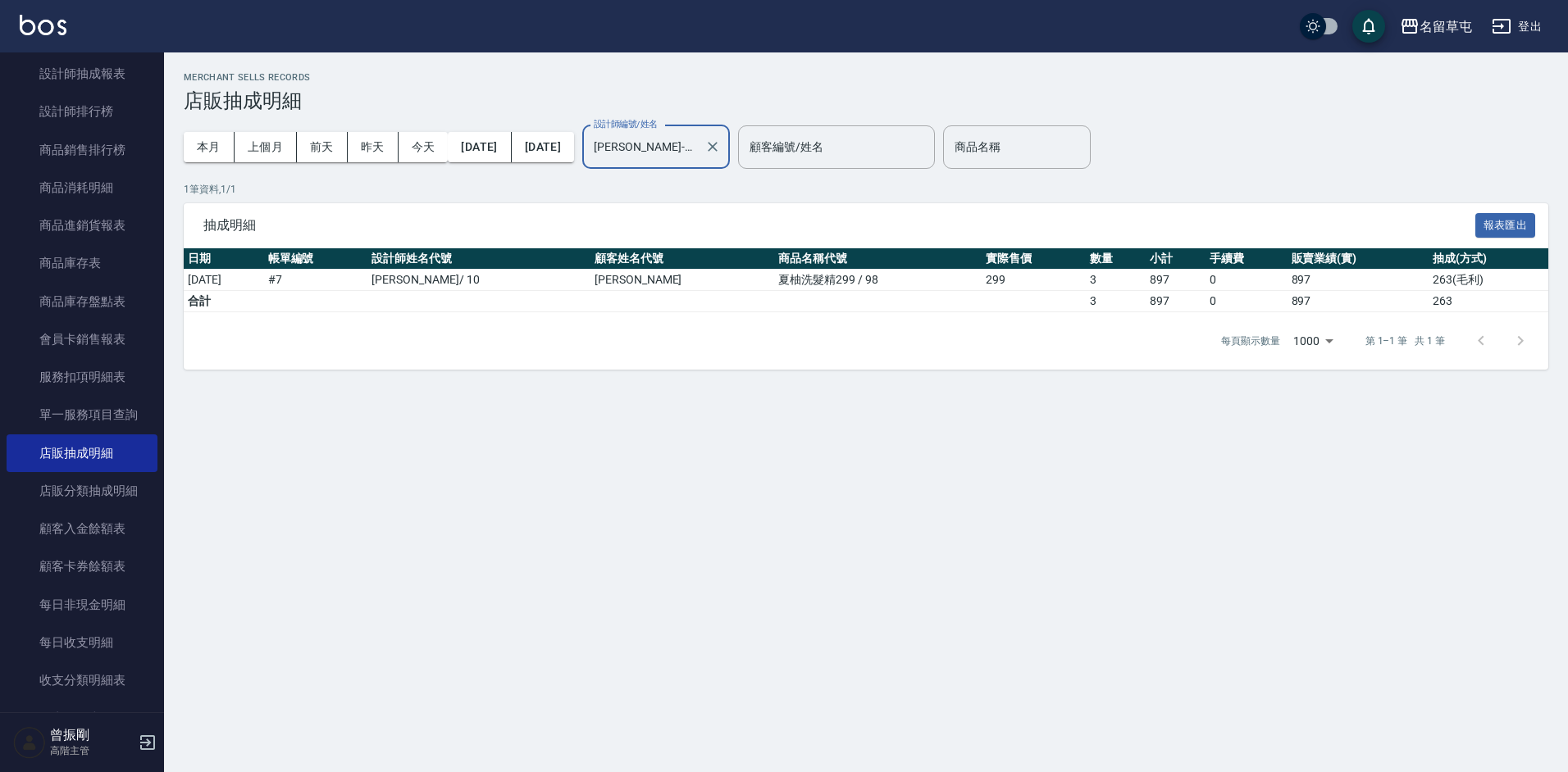
click at [698, 138] on input "白沛宸-10" at bounding box center [644, 147] width 108 height 29
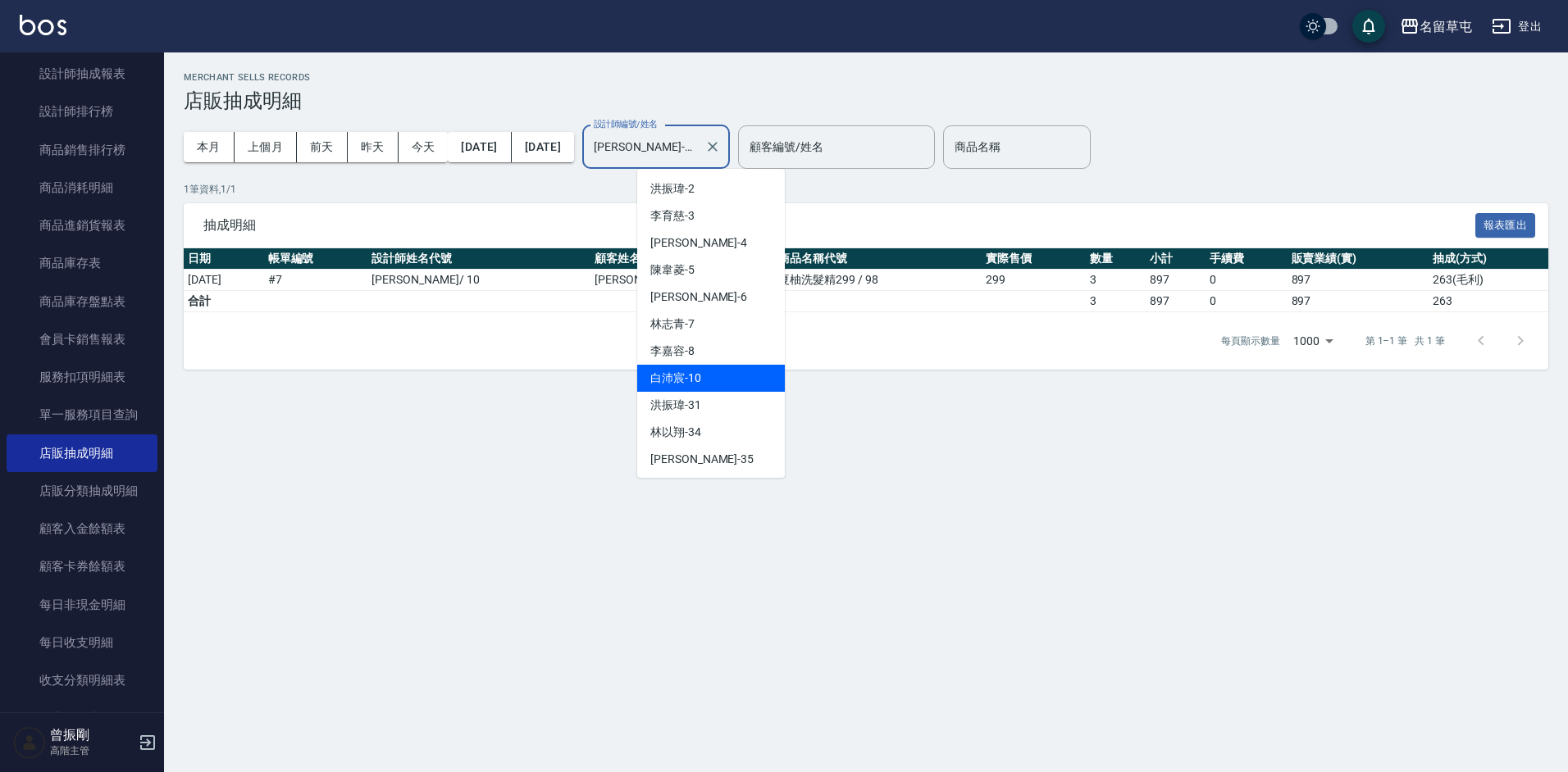
click at [698, 138] on input "白沛宸-10" at bounding box center [644, 147] width 108 height 29
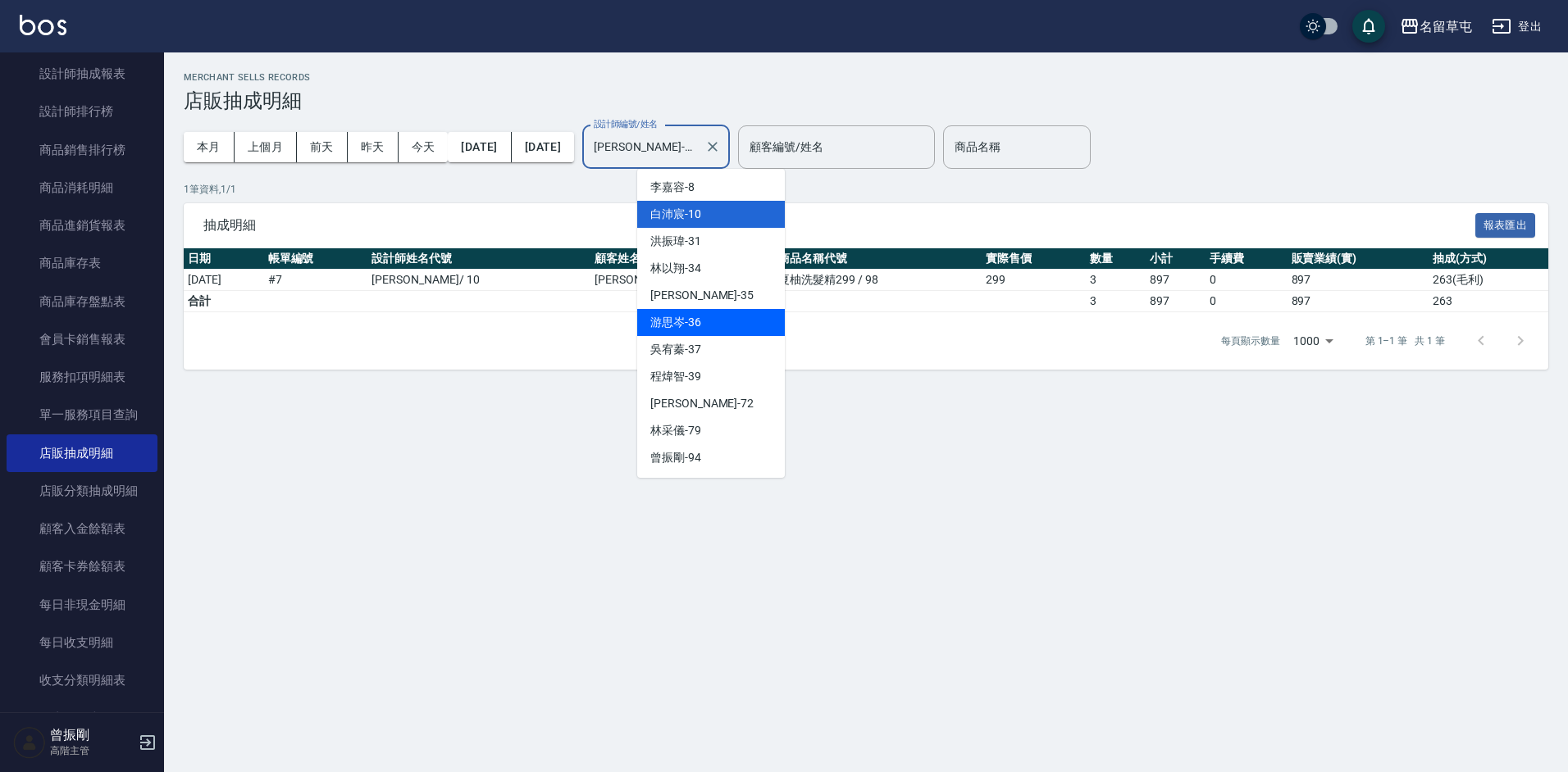
click at [690, 317] on span "游思岑 -36" at bounding box center [676, 323] width 51 height 17
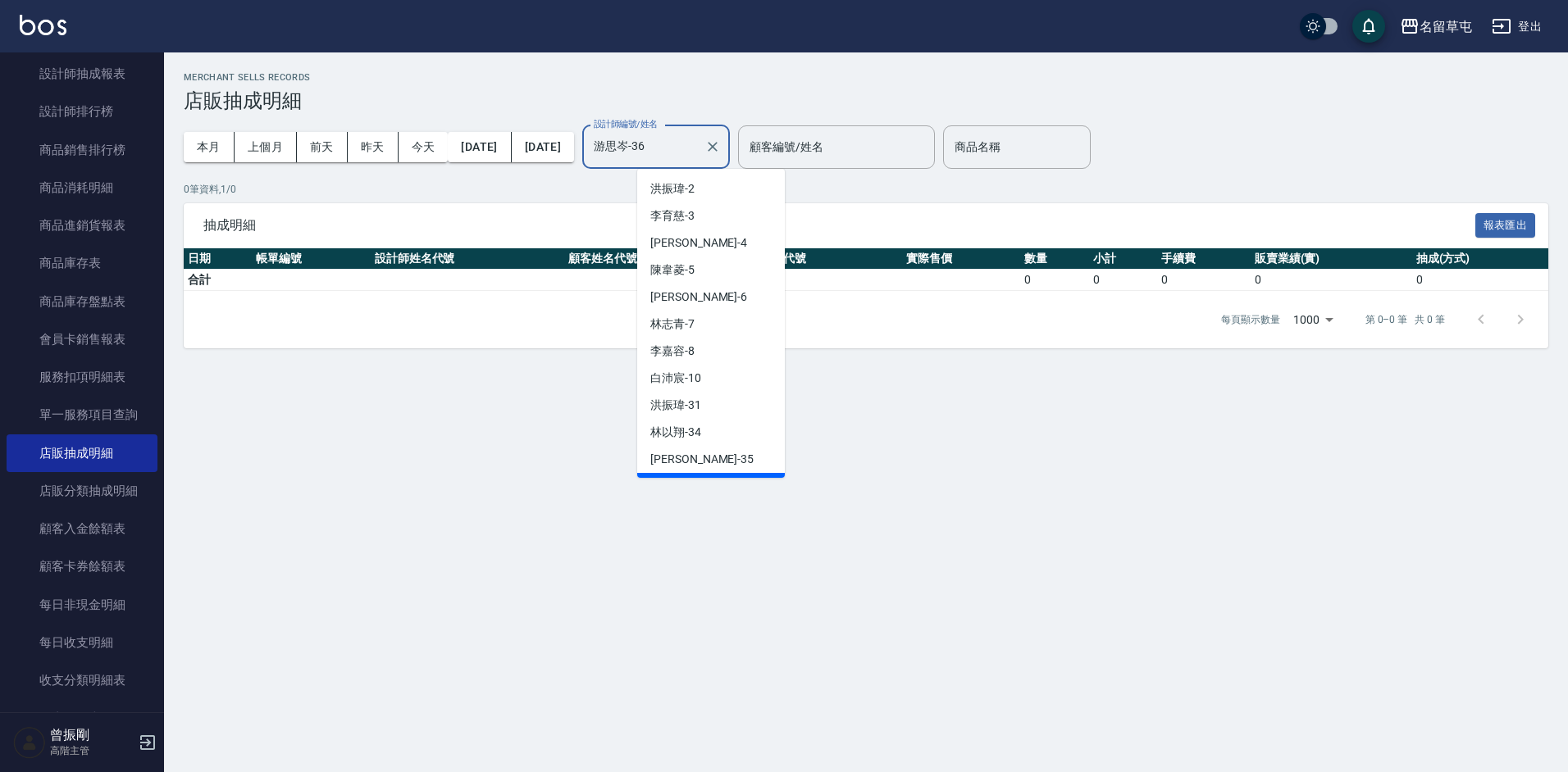
click at [698, 160] on input "游思岑-36" at bounding box center [644, 147] width 108 height 29
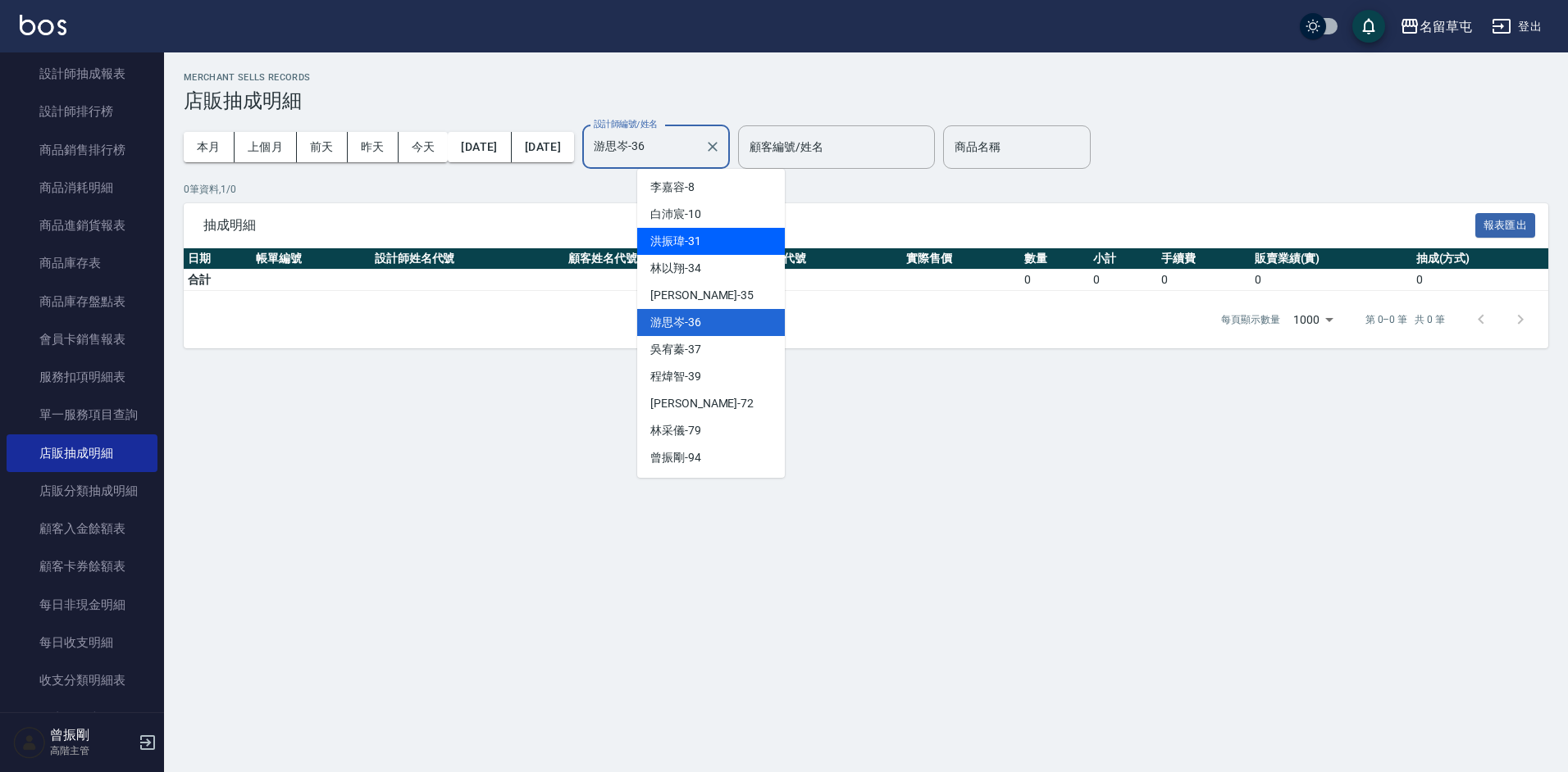
click at [684, 230] on div "洪振瑋 -31" at bounding box center [710, 242] width 147 height 27
type input "洪振瑋-31"
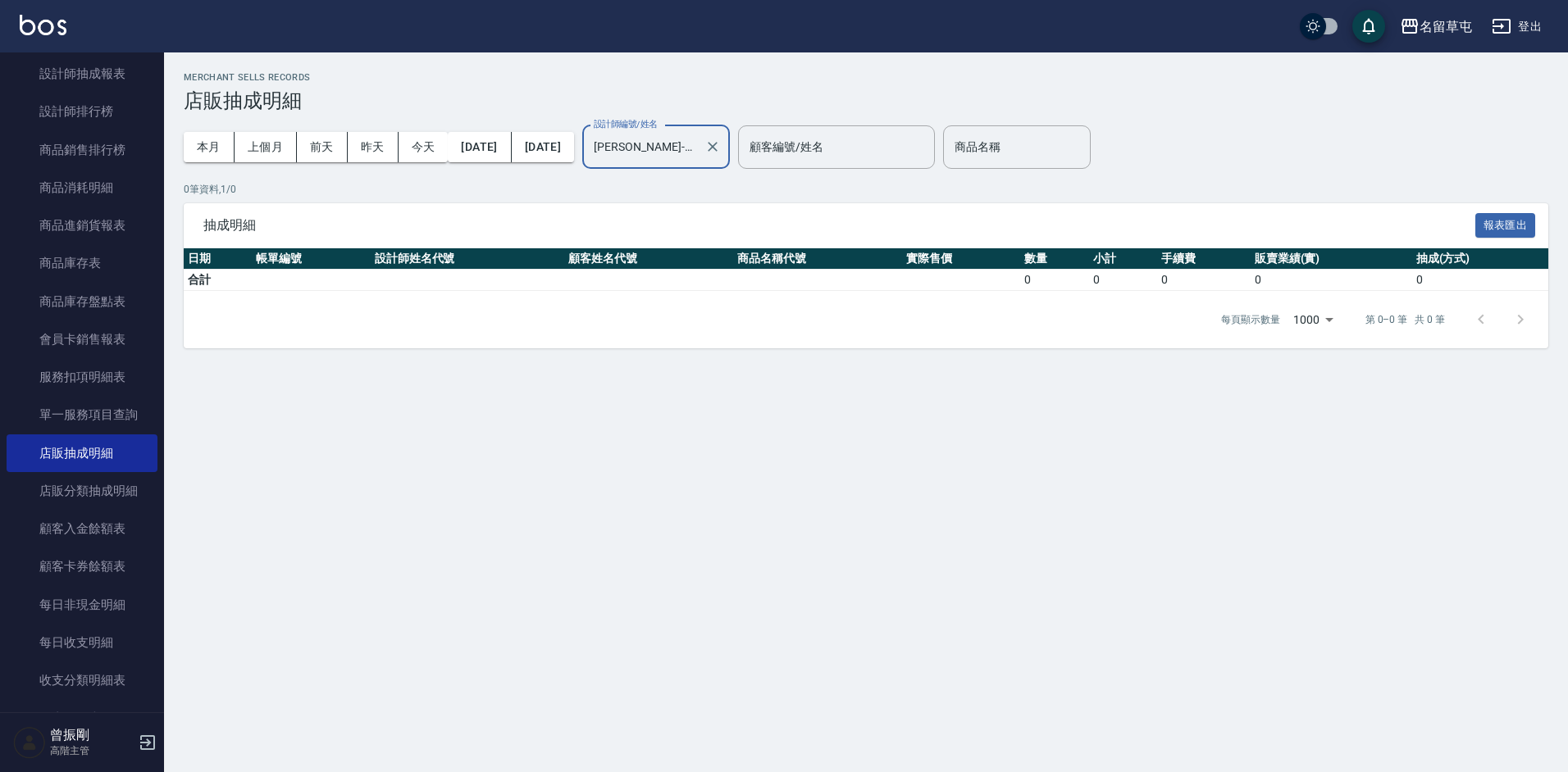
click at [698, 148] on input "洪振瑋-31" at bounding box center [644, 147] width 108 height 29
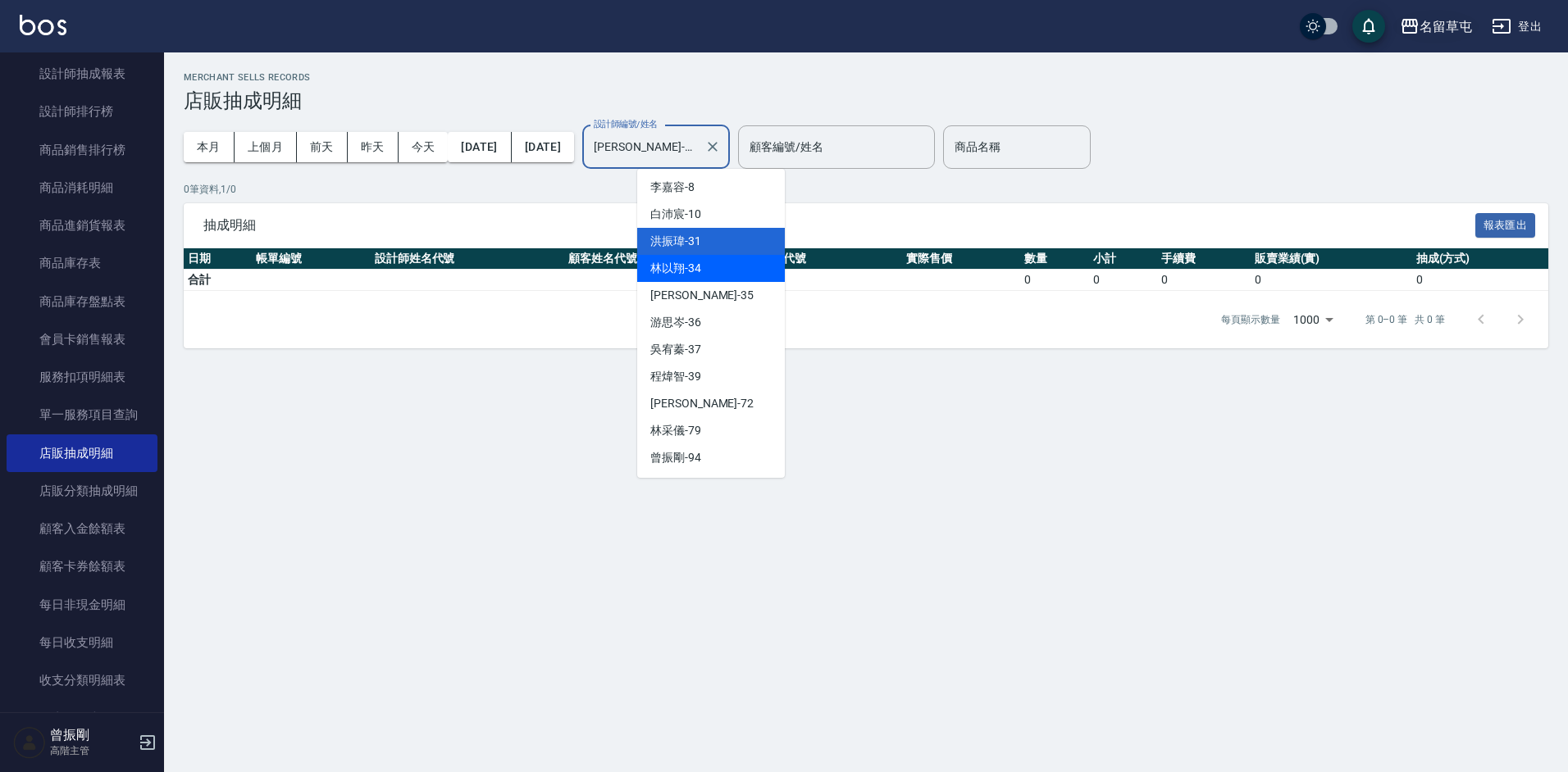
click at [1455, 30] on div "名留草屯" at bounding box center [1446, 26] width 52 height 20
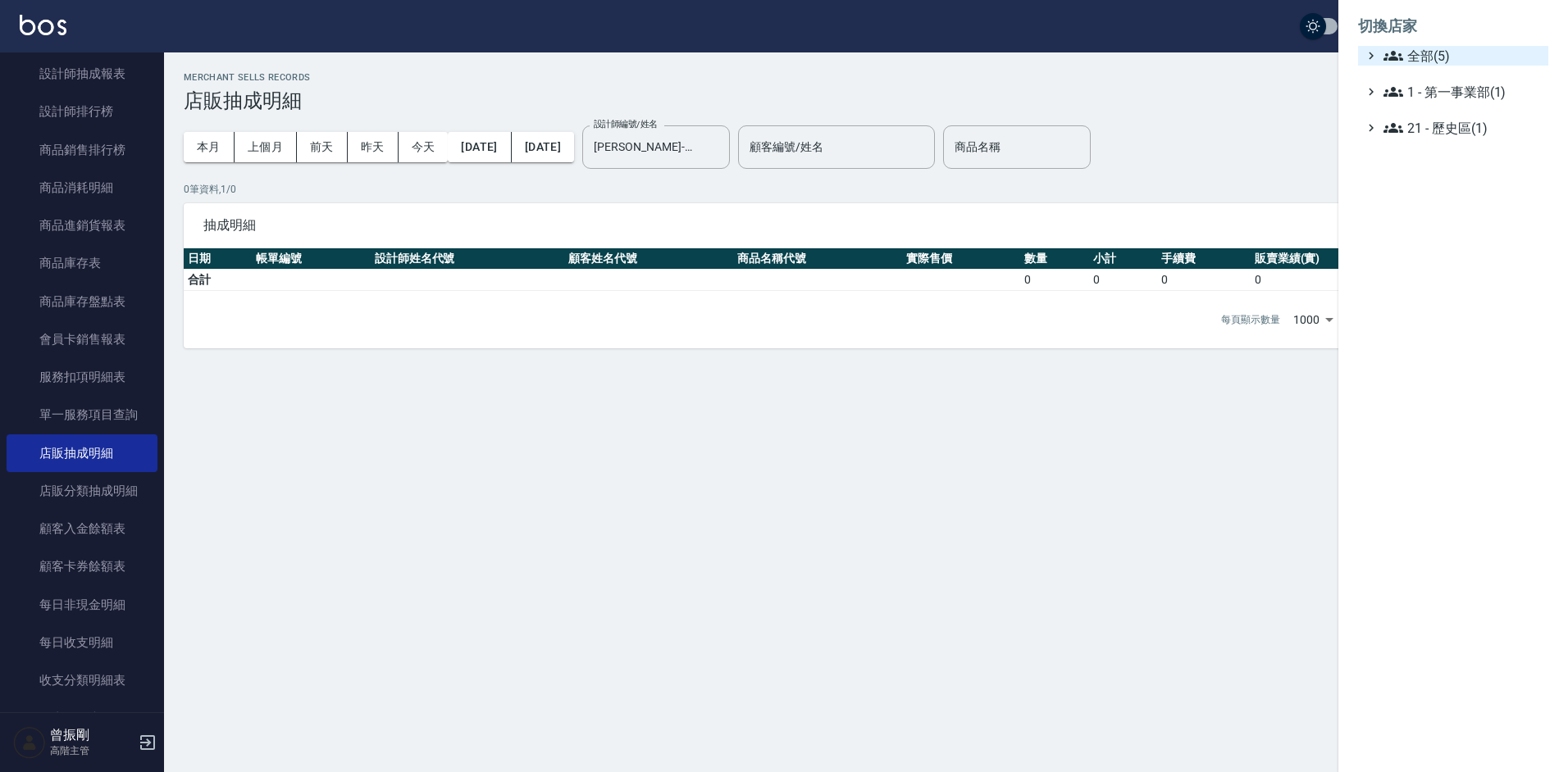
click at [1439, 55] on span "全部(5)" at bounding box center [1462, 56] width 158 height 19
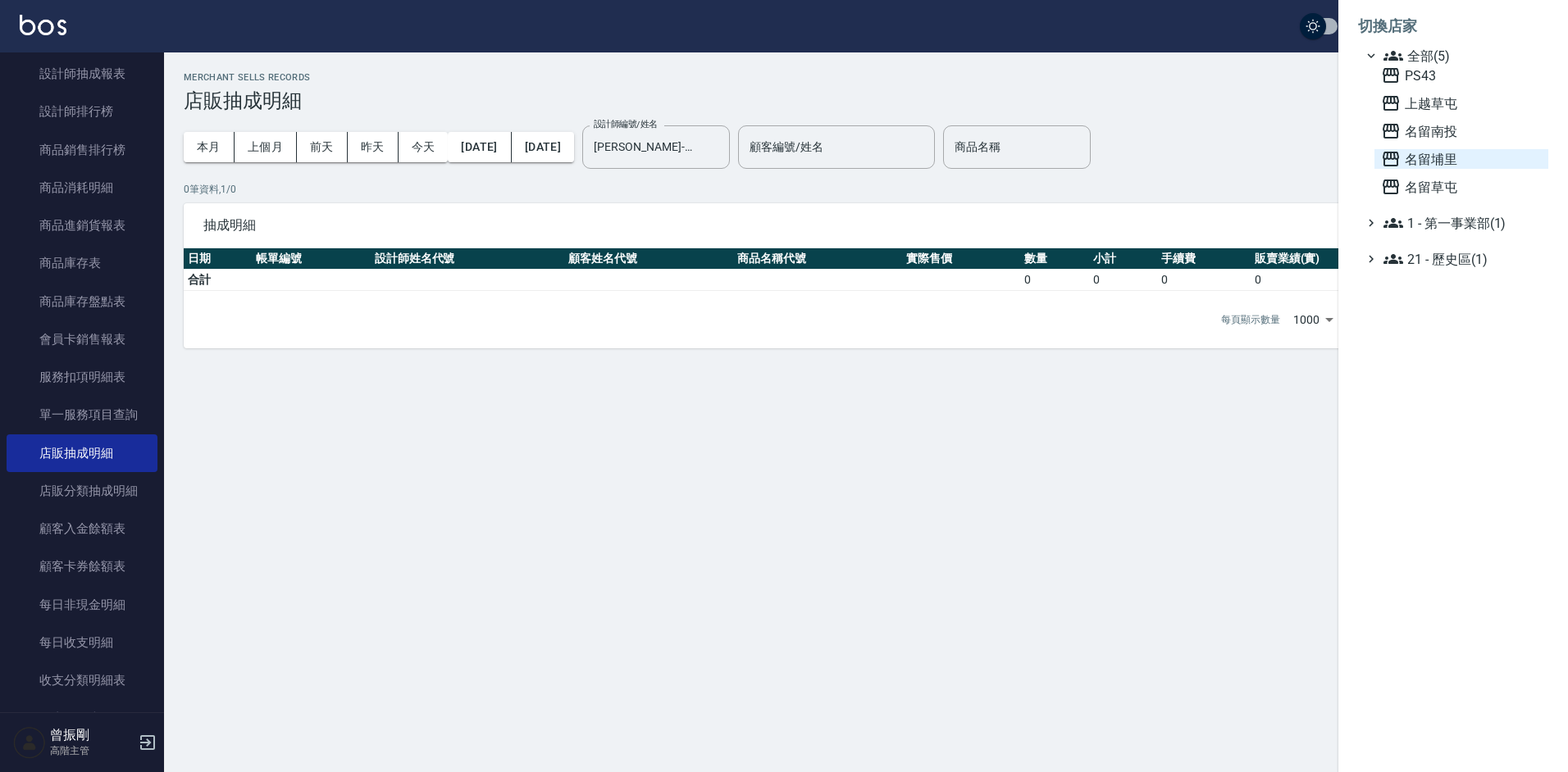
click at [1426, 155] on span "名留埔里" at bounding box center [1461, 159] width 161 height 19
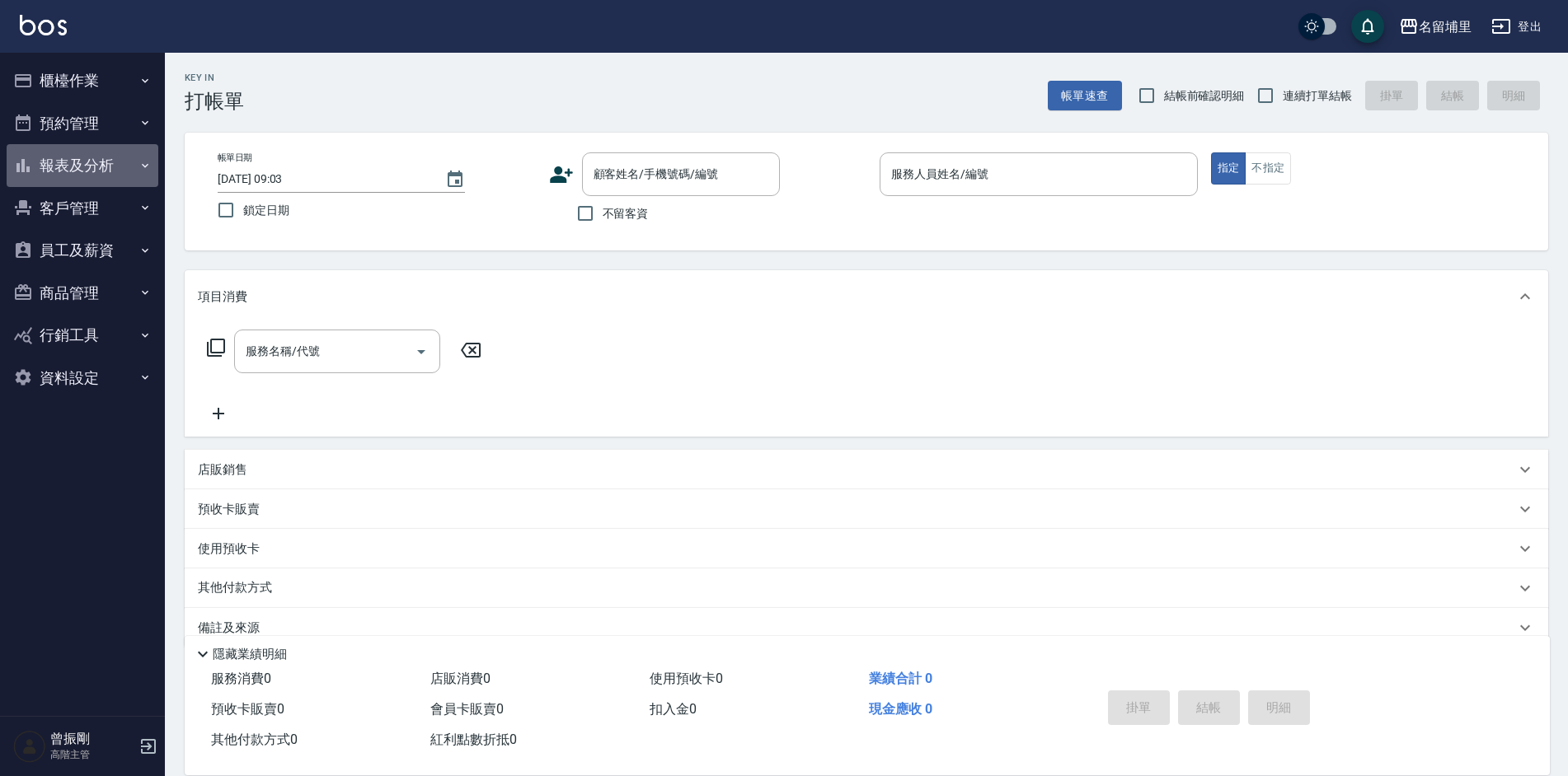
click at [85, 161] on button "報表及分析" at bounding box center [82, 166] width 152 height 43
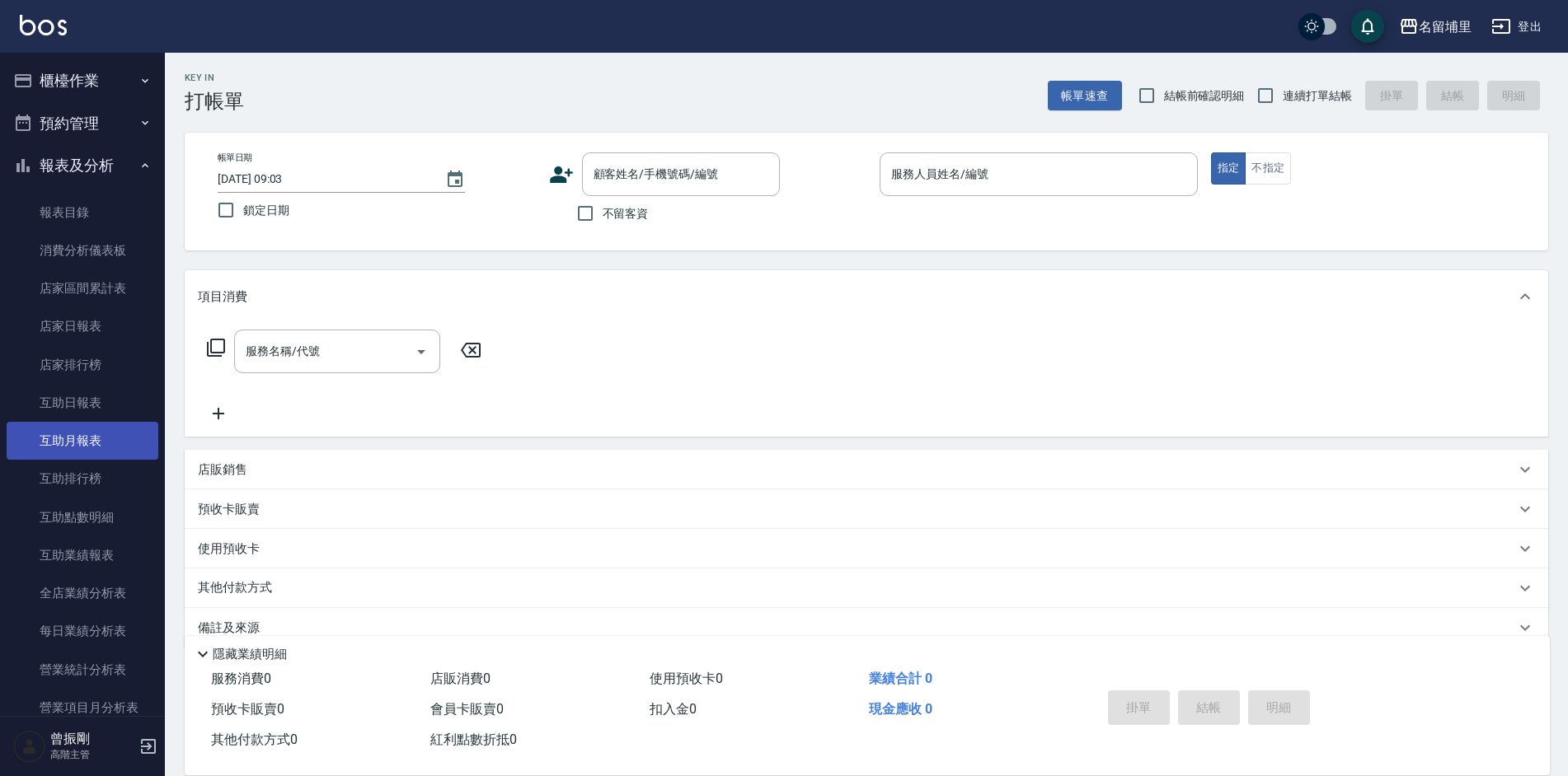
click at [79, 436] on link "互助月報表" at bounding box center [82, 441] width 152 height 38
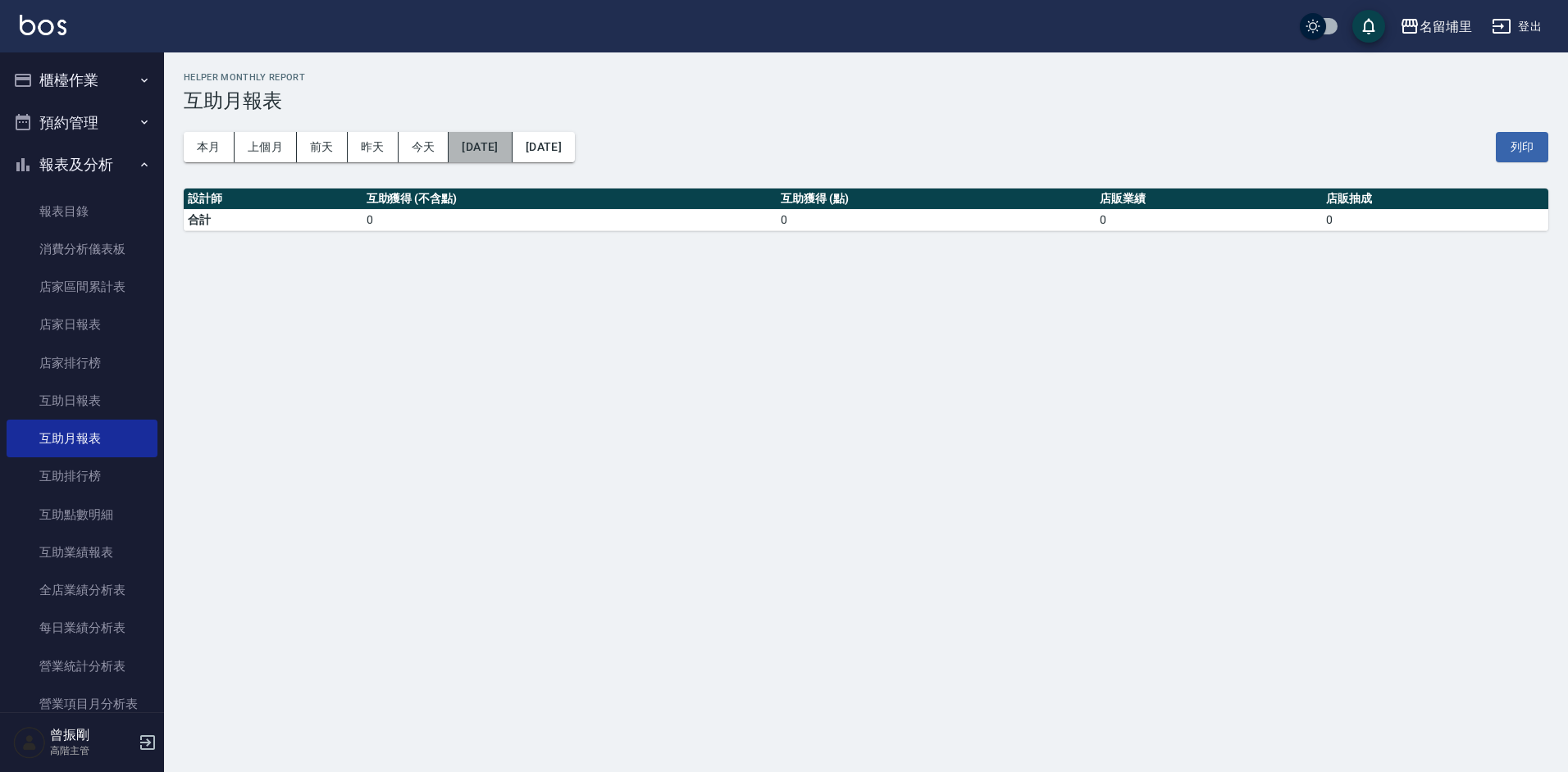
click at [510, 153] on button "2025/10/11" at bounding box center [480, 146] width 64 height 30
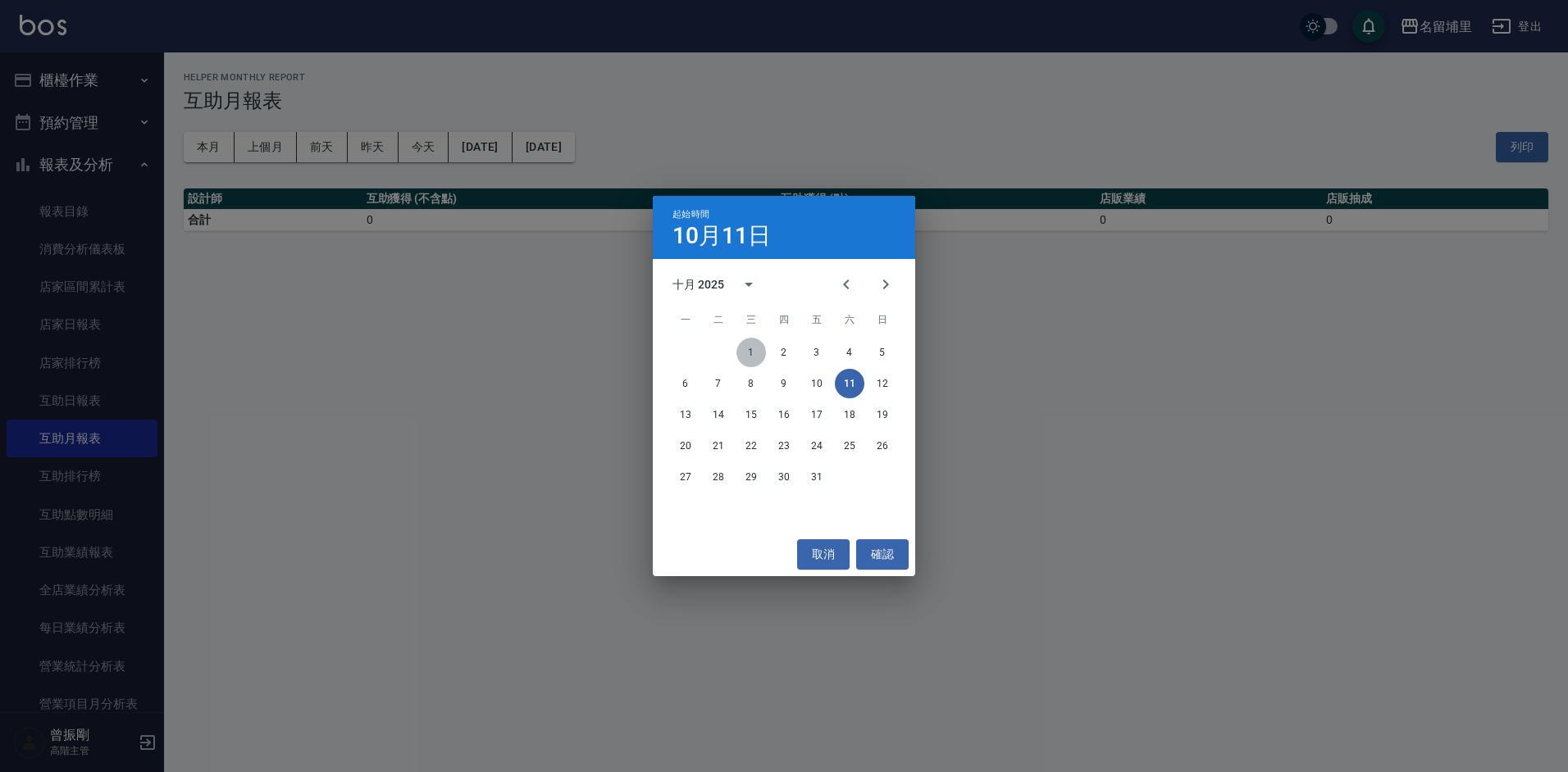
click at [747, 347] on button "1" at bounding box center [751, 353] width 30 height 30
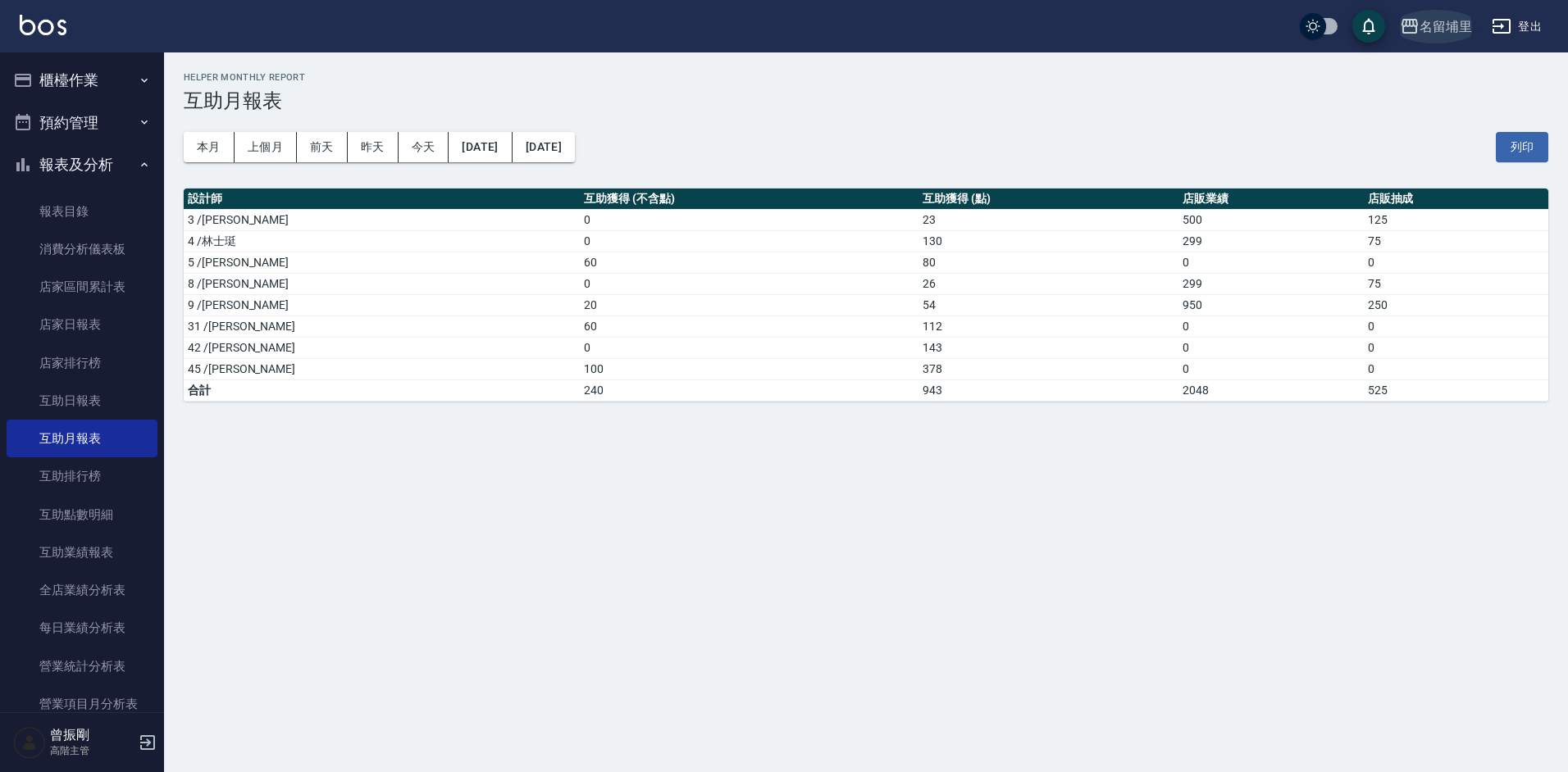
click at [1444, 32] on div "名留埔里" at bounding box center [1446, 26] width 52 height 20
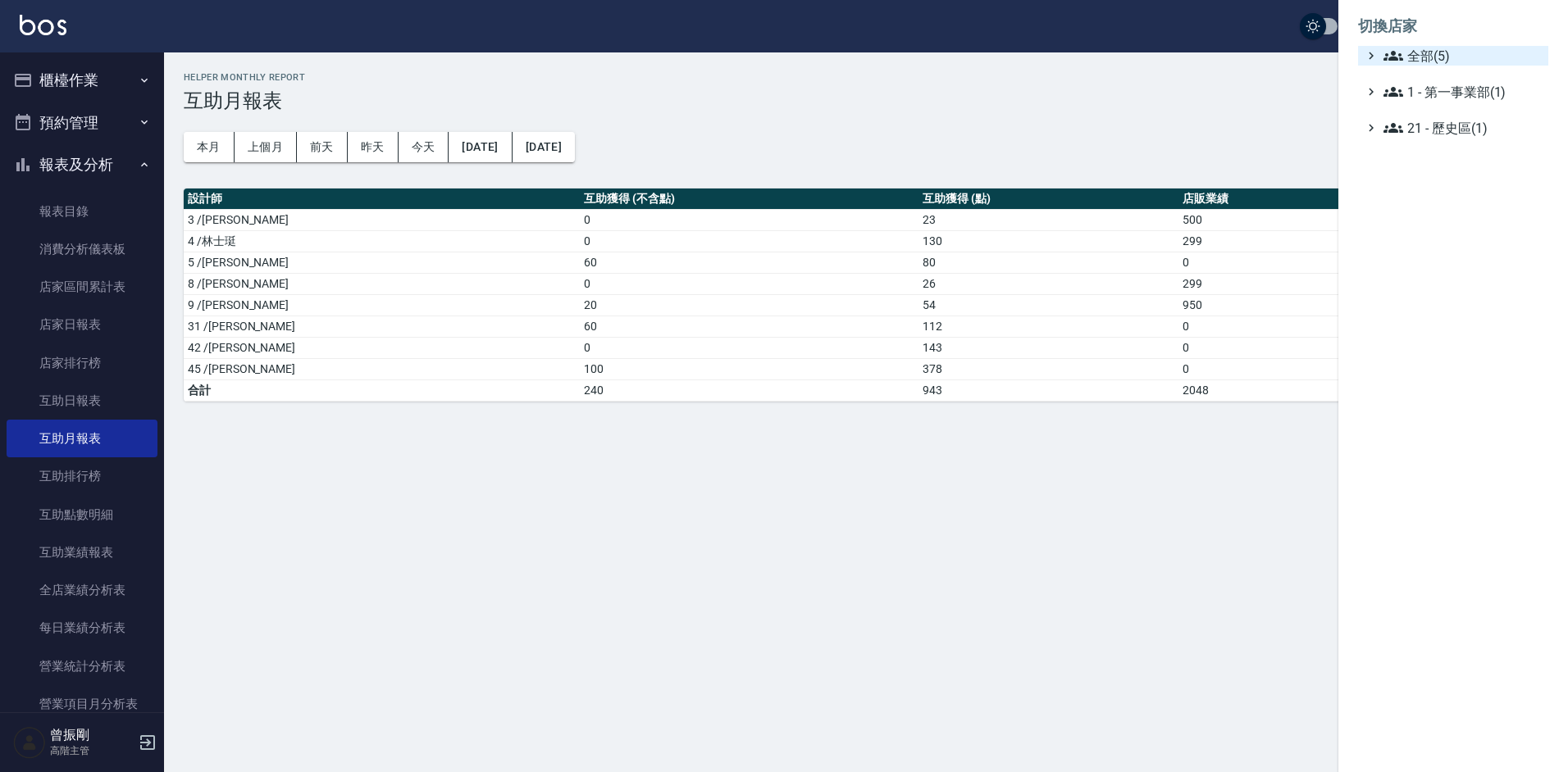
click at [1436, 56] on span "全部(5)" at bounding box center [1462, 56] width 158 height 19
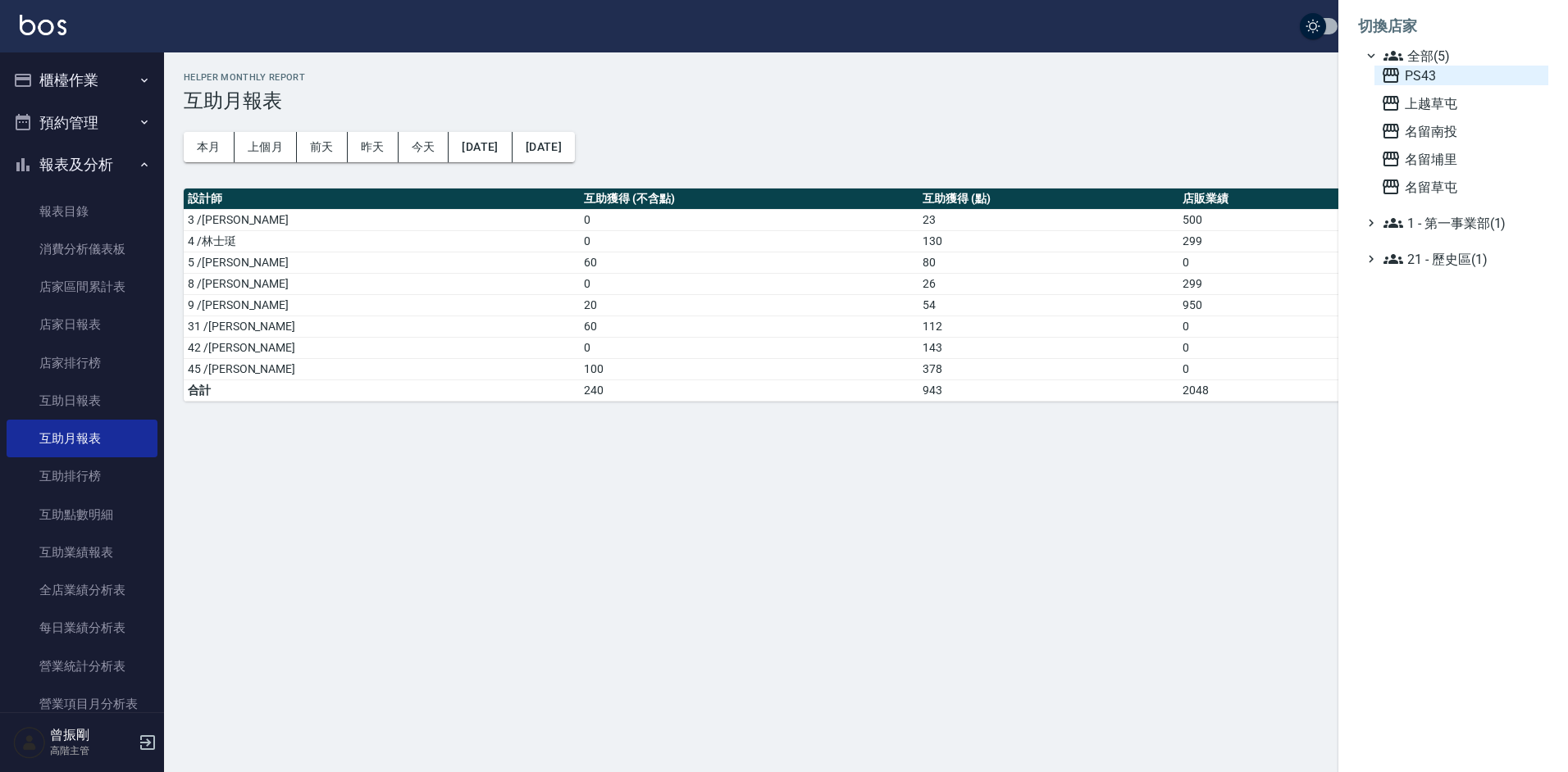
click at [1427, 74] on span "PS43" at bounding box center [1461, 75] width 161 height 19
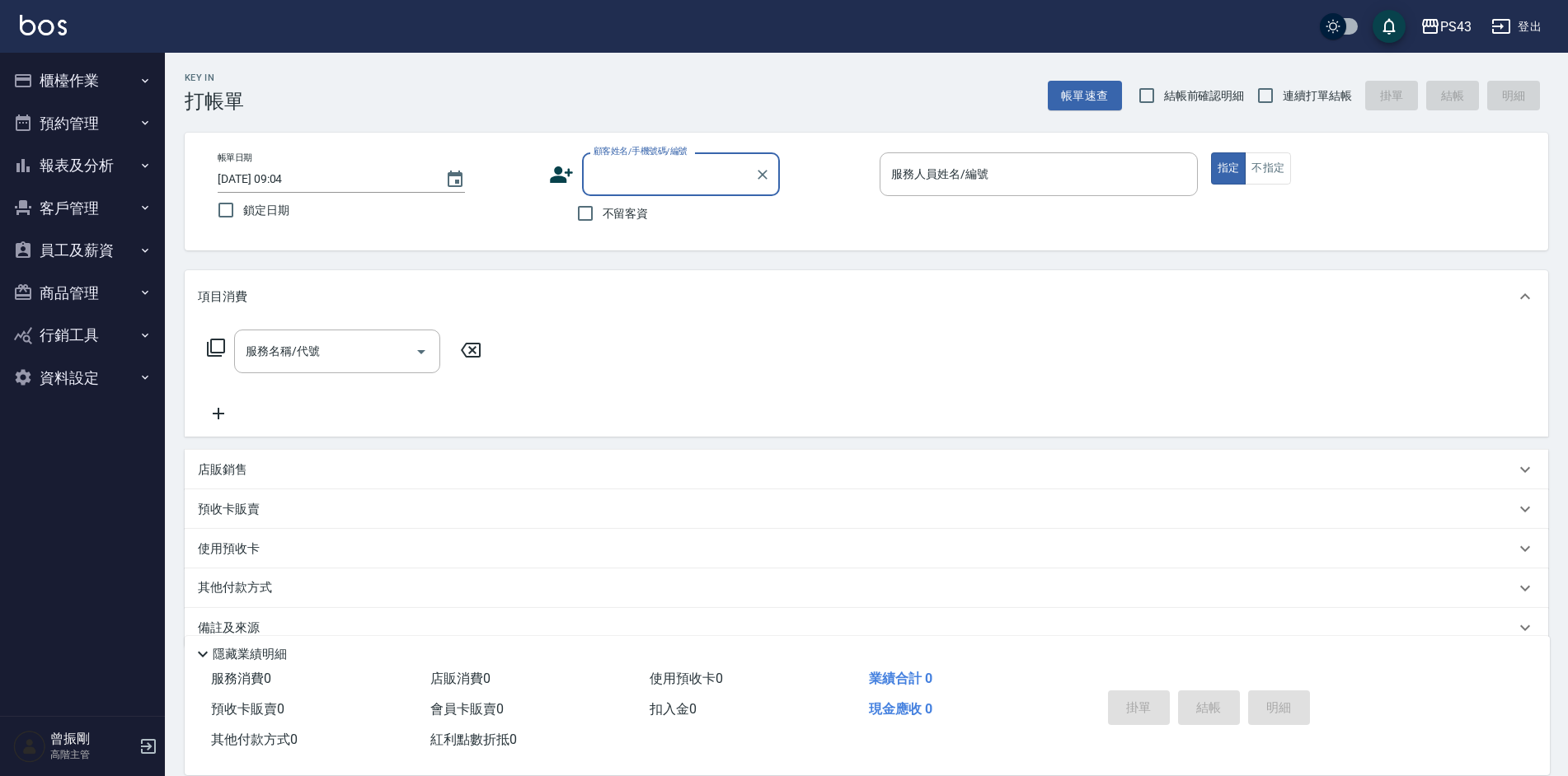
click at [88, 171] on button "報表及分析" at bounding box center [82, 166] width 152 height 43
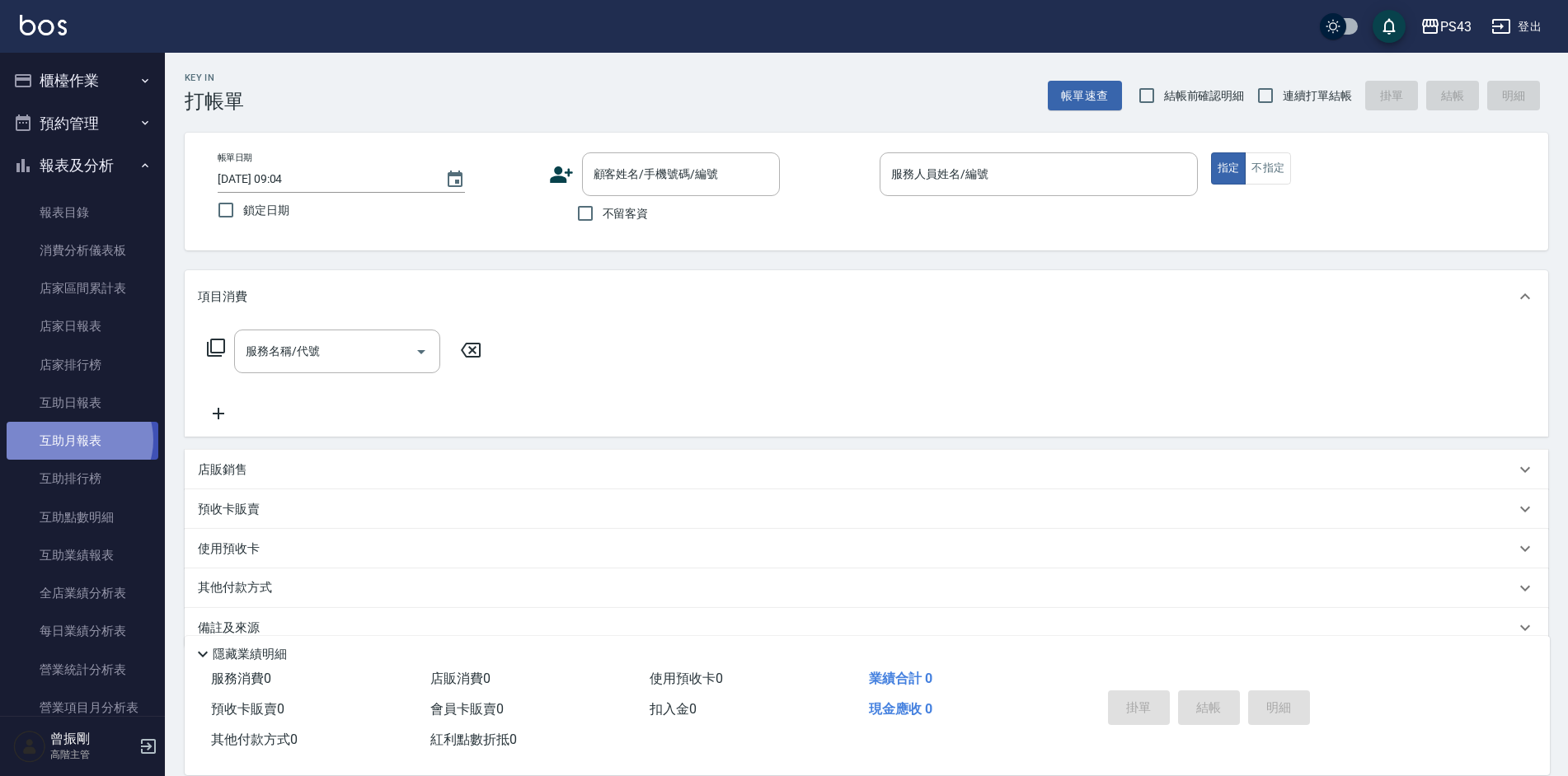
click at [78, 440] on link "互助月報表" at bounding box center [82, 441] width 152 height 38
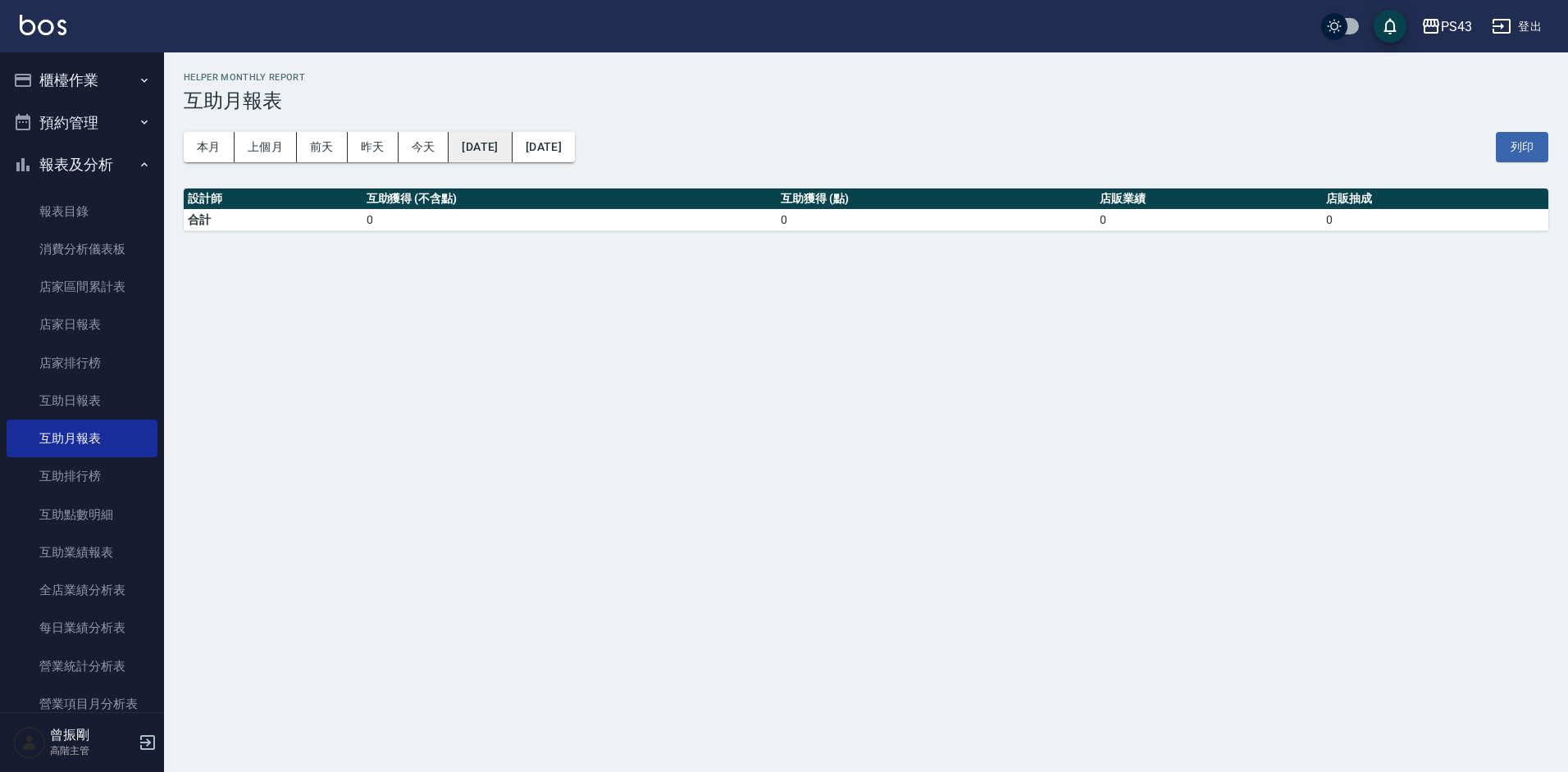
click at [512, 147] on button "2025/10/11" at bounding box center [480, 146] width 64 height 30
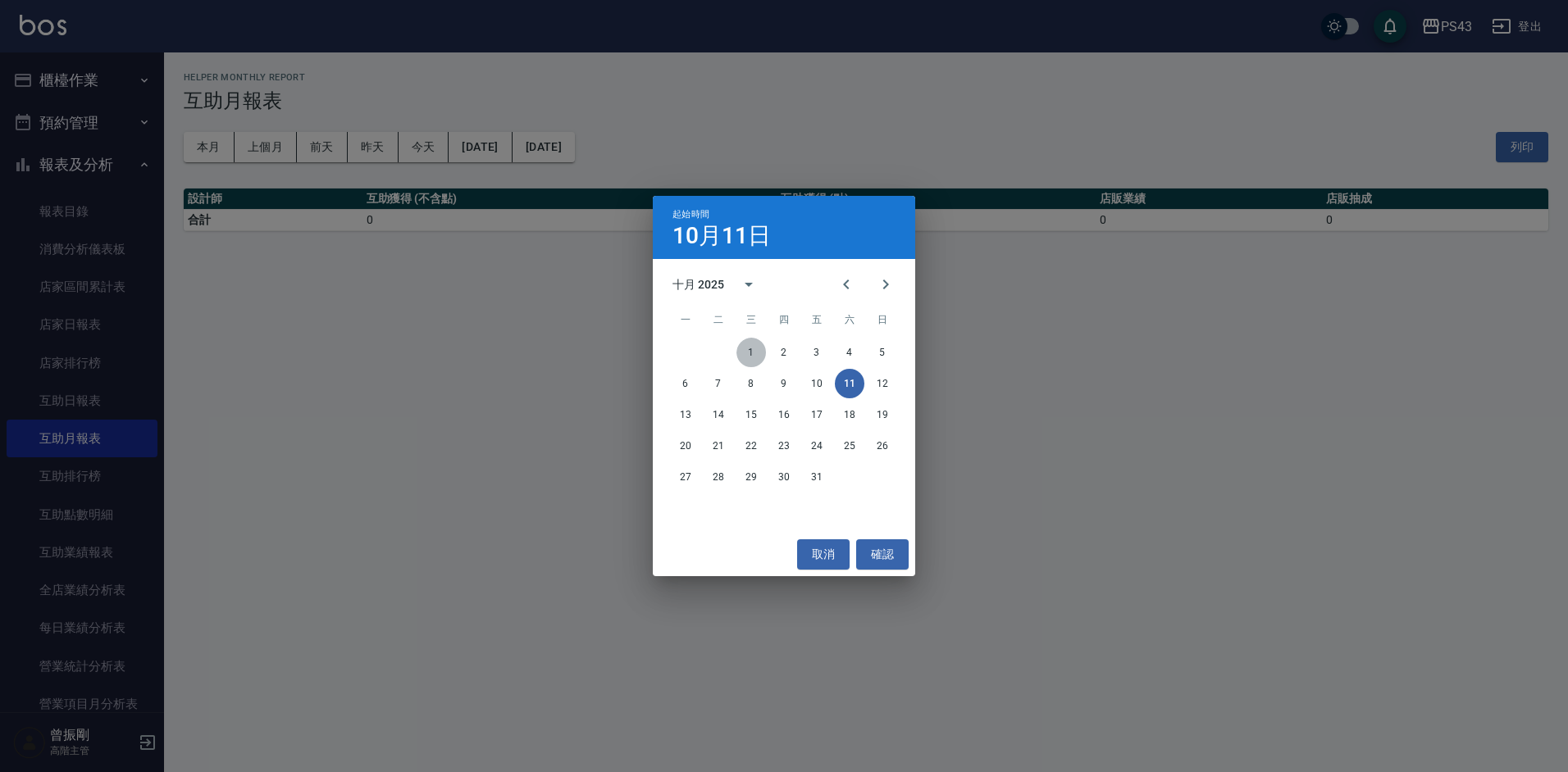
click at [754, 345] on button "1" at bounding box center [751, 353] width 30 height 30
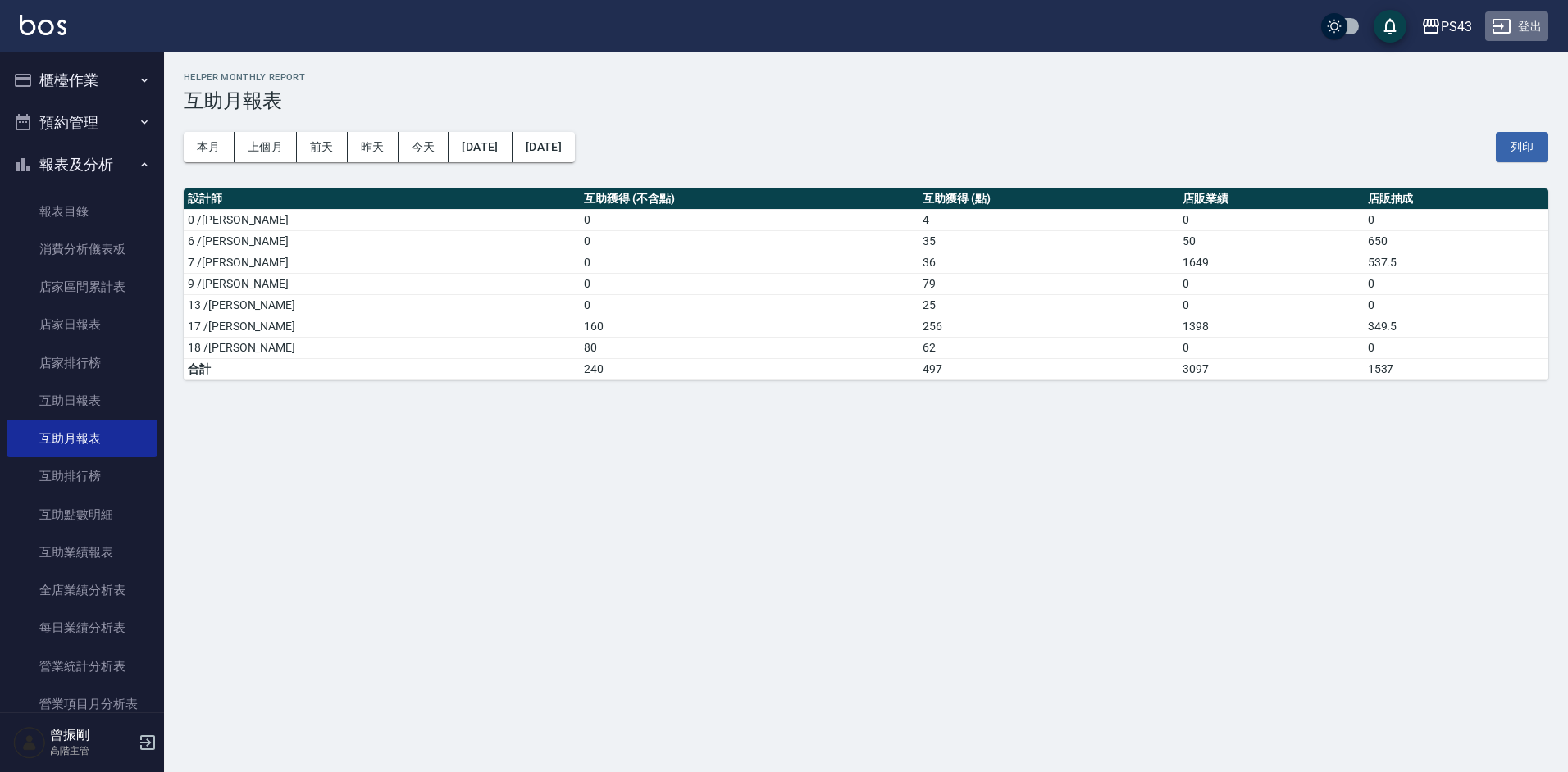
click at [1536, 25] on button "登出" at bounding box center [1517, 26] width 64 height 30
